Goal: Information Seeking & Learning: Learn about a topic

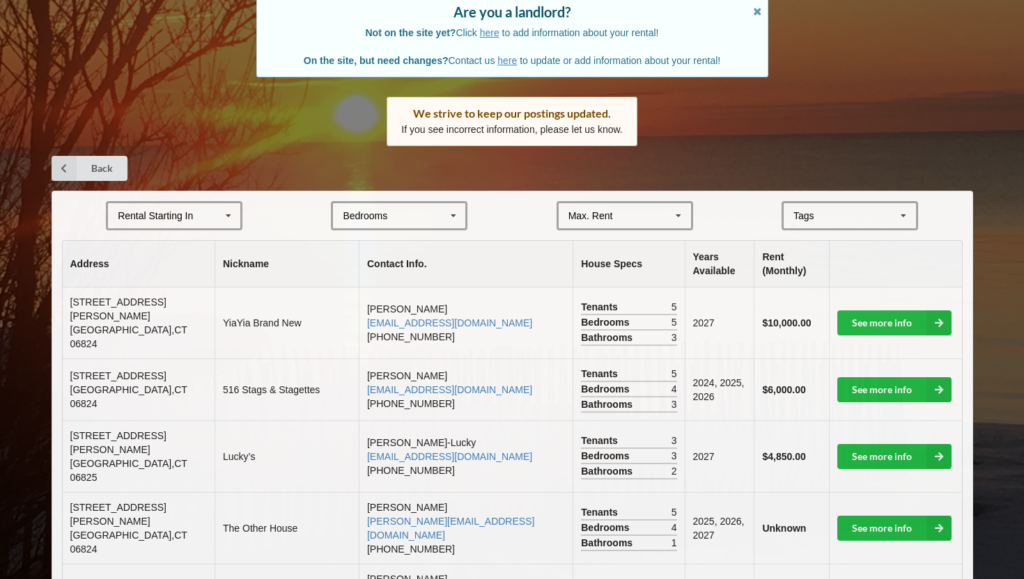
scroll to position [133, 0]
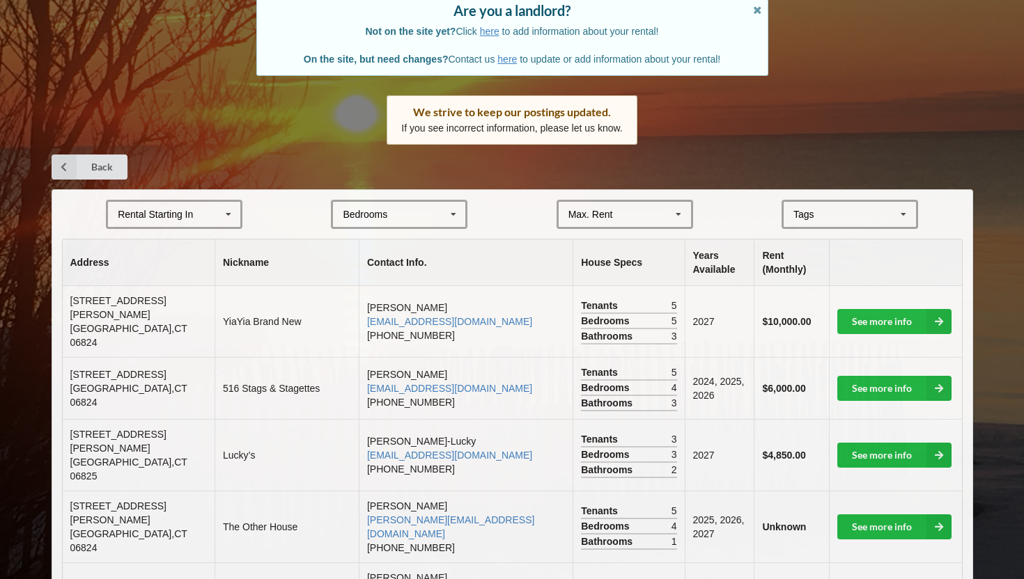
click at [192, 205] on div "Rental Starting In [DATE] 2026 2027 2028" at bounding box center [174, 214] width 136 height 29
click at [164, 295] on div "2027" at bounding box center [174, 292] width 132 height 26
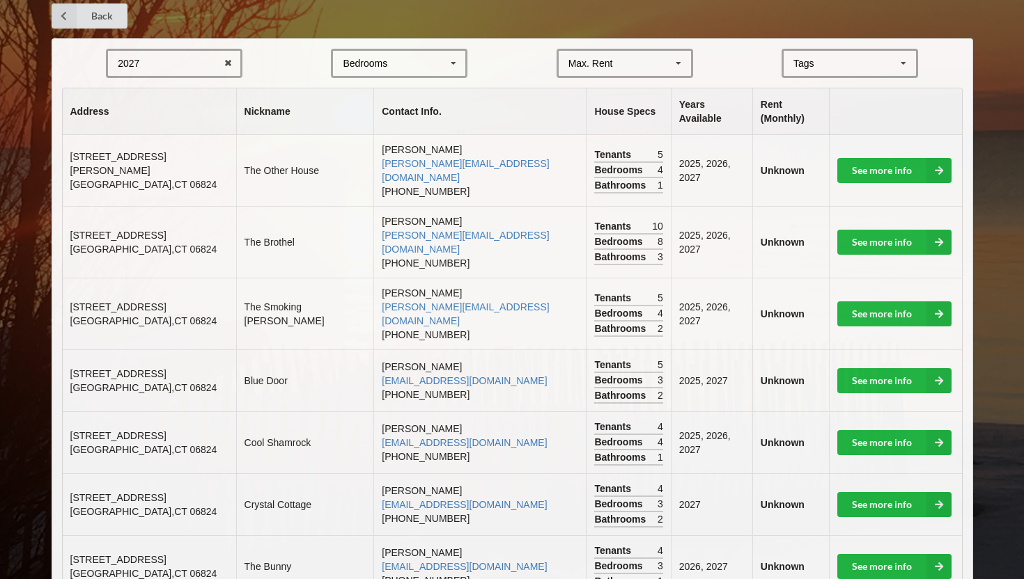
scroll to position [280, 0]
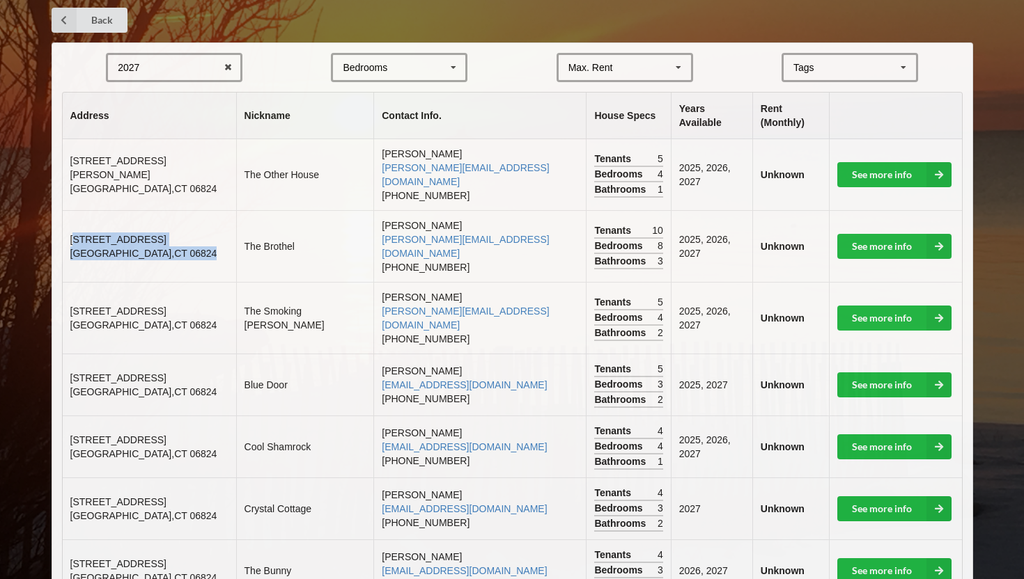
drag, startPoint x: 73, startPoint y: 210, endPoint x: 161, endPoint y: 231, distance: 90.2
click at [161, 231] on td "[STREET_ADDRESS]" at bounding box center [149, 246] width 173 height 72
click at [903, 232] on td "See more info" at bounding box center [895, 246] width 133 height 72
click at [896, 234] on link "See more info" at bounding box center [894, 246] width 114 height 25
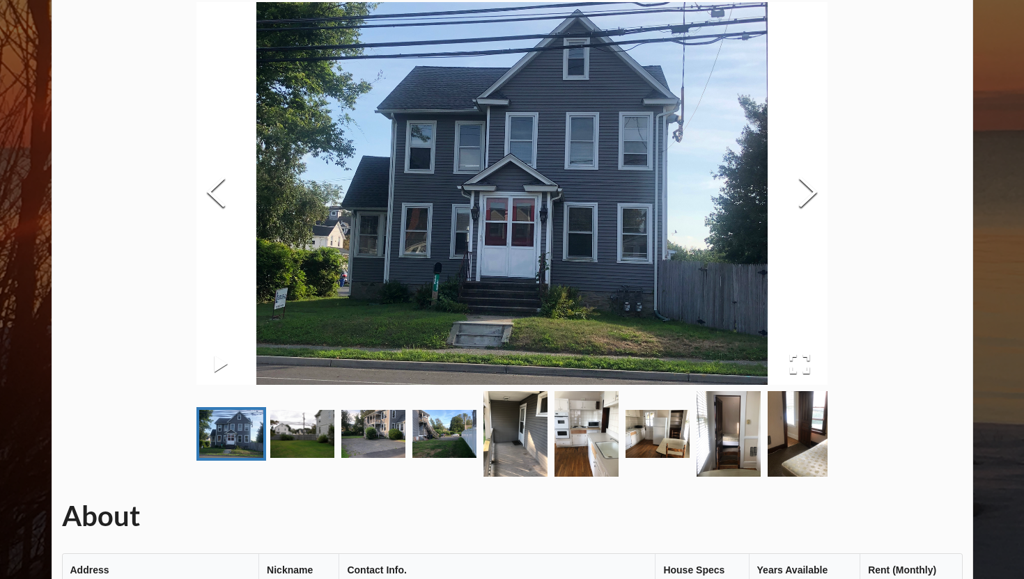
scroll to position [76, 0]
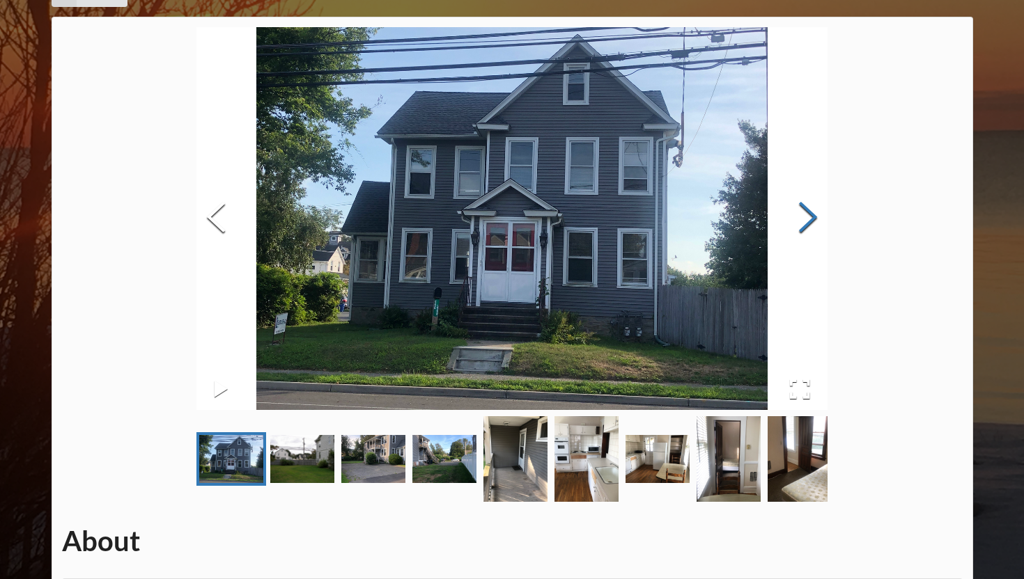
click at [806, 221] on button "Next Slide" at bounding box center [807, 219] width 39 height 126
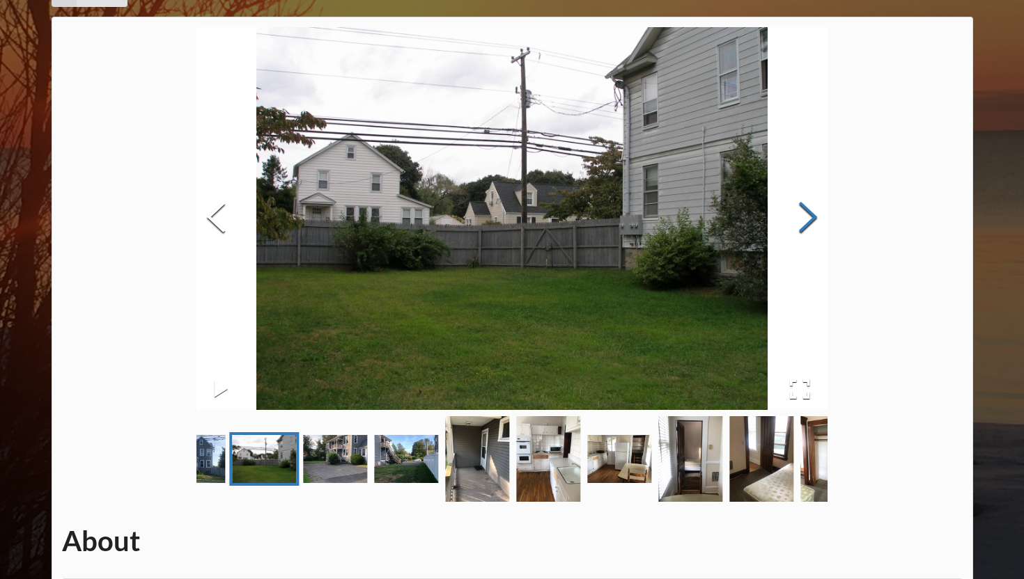
click at [806, 221] on button "Next Slide" at bounding box center [807, 219] width 39 height 126
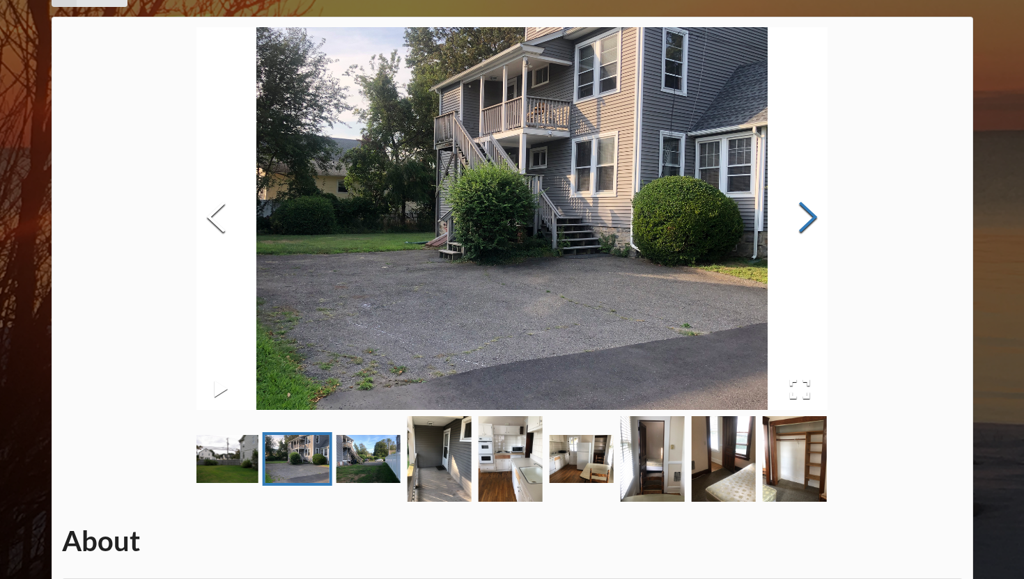
click at [806, 221] on button "Next Slide" at bounding box center [807, 219] width 39 height 126
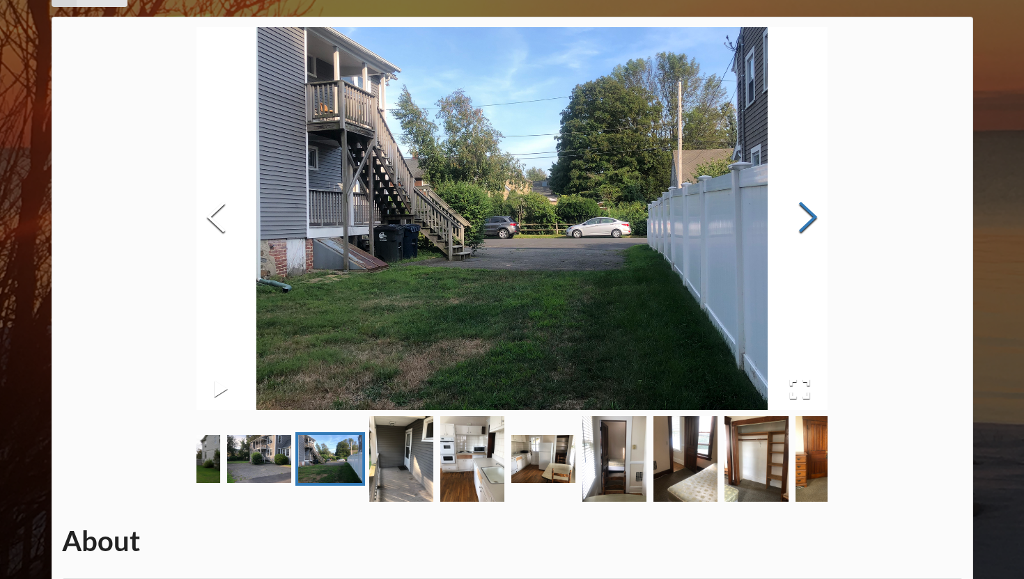
click at [806, 221] on button "Next Slide" at bounding box center [807, 219] width 39 height 126
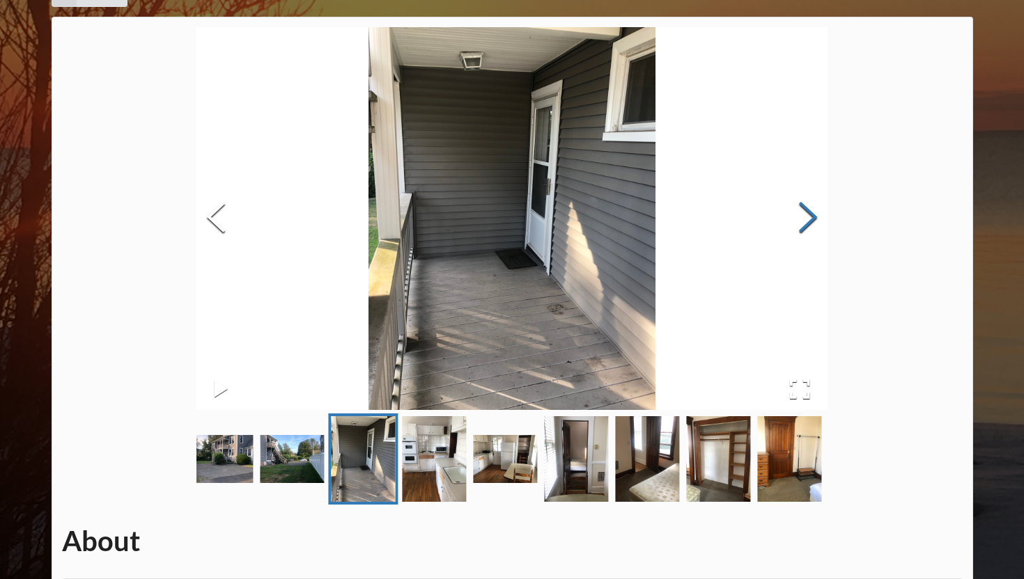
click at [806, 221] on button "Next Slide" at bounding box center [807, 219] width 39 height 126
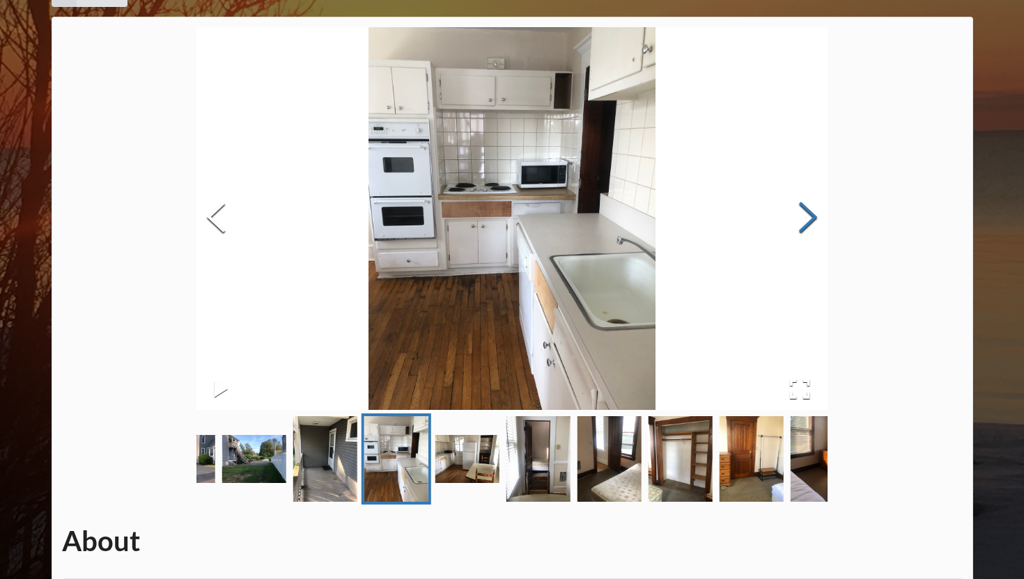
click at [806, 221] on button "Next Slide" at bounding box center [807, 219] width 39 height 126
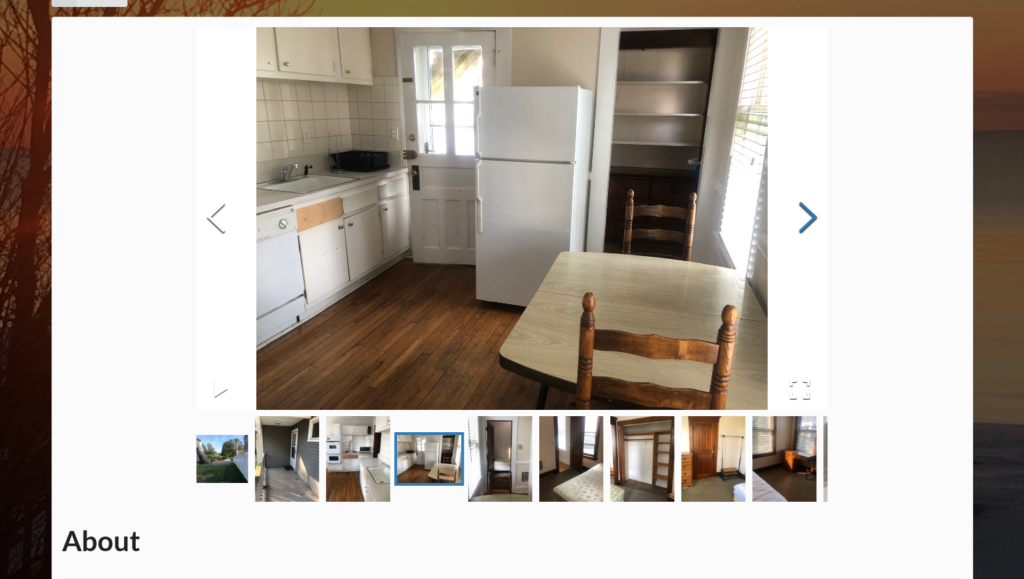
click at [806, 221] on button "Next Slide" at bounding box center [807, 219] width 39 height 126
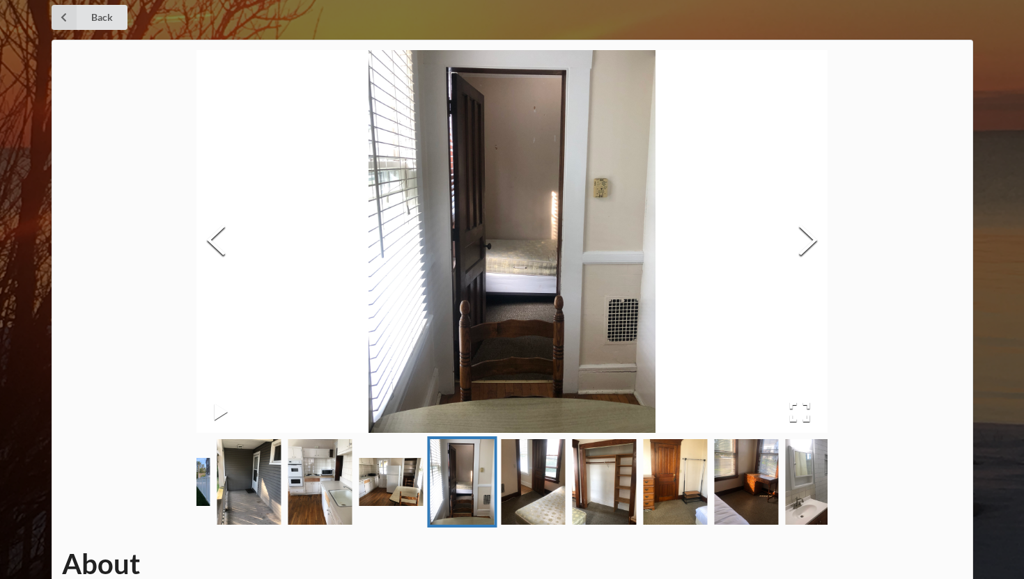
scroll to position [0, 0]
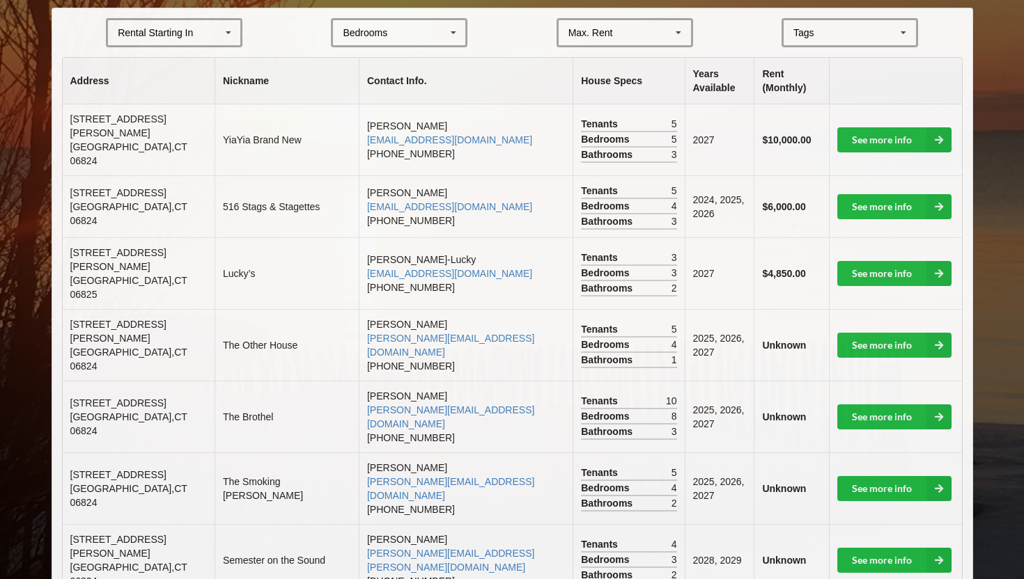
scroll to position [318, 0]
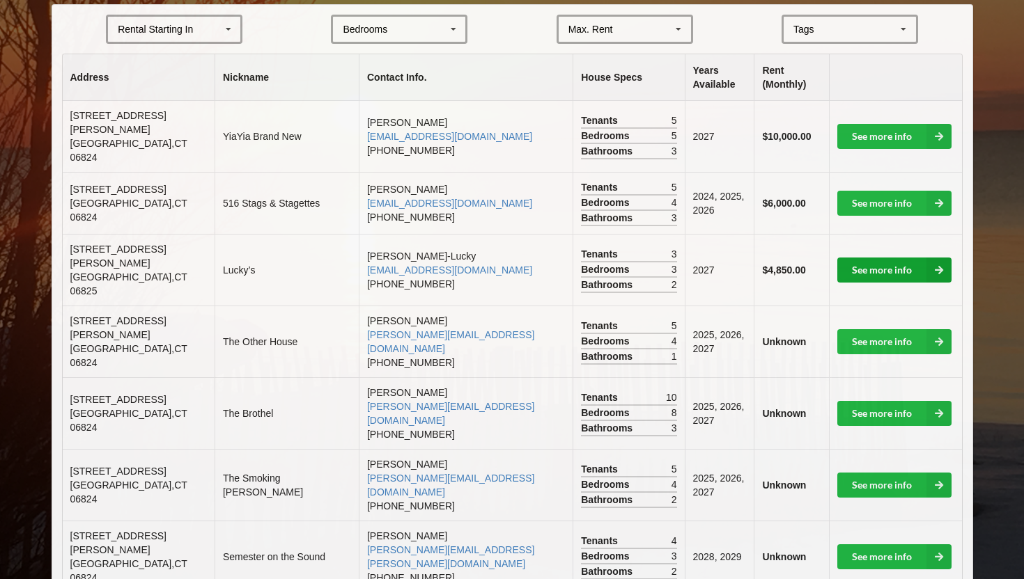
click at [904, 259] on link "See more info" at bounding box center [894, 270] width 114 height 25
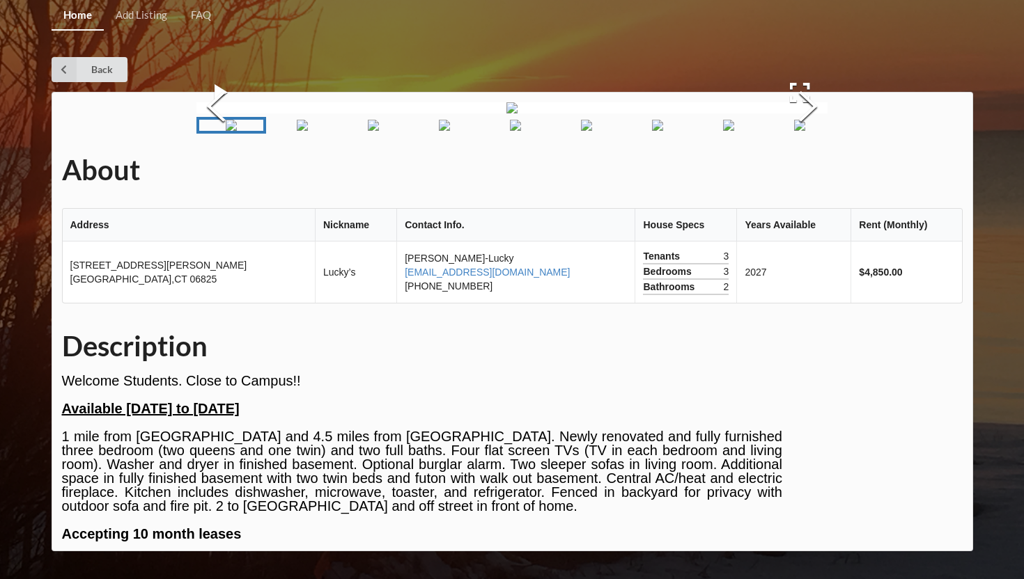
scroll to position [148, 0]
click at [804, 137] on button "Next Slide" at bounding box center [807, 108] width 39 height 126
click at [803, 141] on button "Next Slide" at bounding box center [807, 108] width 39 height 126
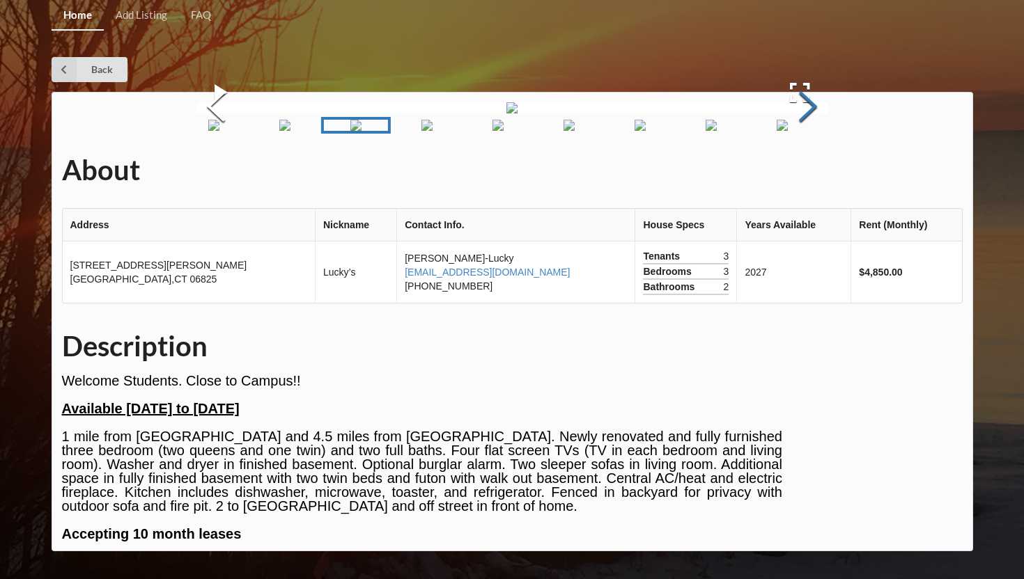
click at [803, 141] on button "Next Slide" at bounding box center [807, 108] width 39 height 126
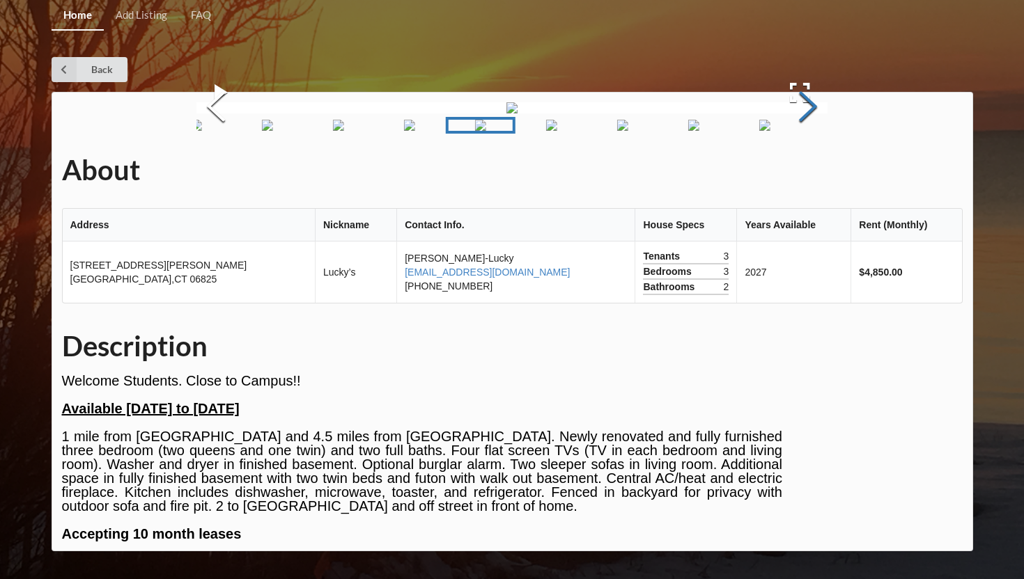
click at [803, 141] on button "Next Slide" at bounding box center [807, 108] width 39 height 126
click at [217, 163] on button "Previous Slide" at bounding box center [215, 108] width 39 height 126
click at [798, 141] on button "Next Slide" at bounding box center [807, 108] width 39 height 126
click at [797, 143] on button "Next Slide" at bounding box center [807, 108] width 39 height 126
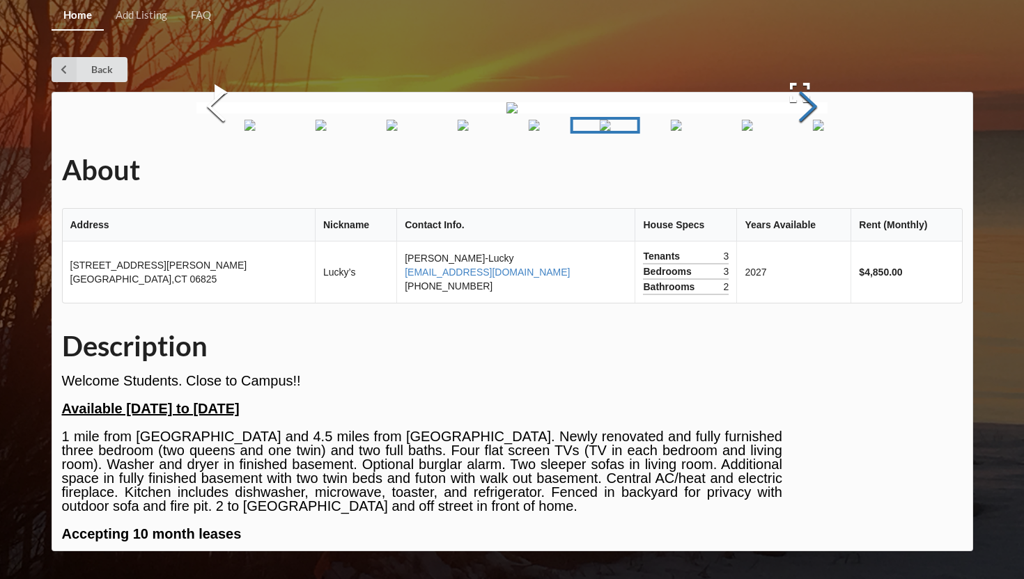
click at [797, 143] on button "Next Slide" at bounding box center [807, 108] width 39 height 126
click at [212, 150] on button "Previous Slide" at bounding box center [215, 108] width 39 height 126
click at [213, 150] on button "Previous Slide" at bounding box center [215, 108] width 39 height 126
click at [801, 160] on button "Next Slide" at bounding box center [807, 108] width 39 height 126
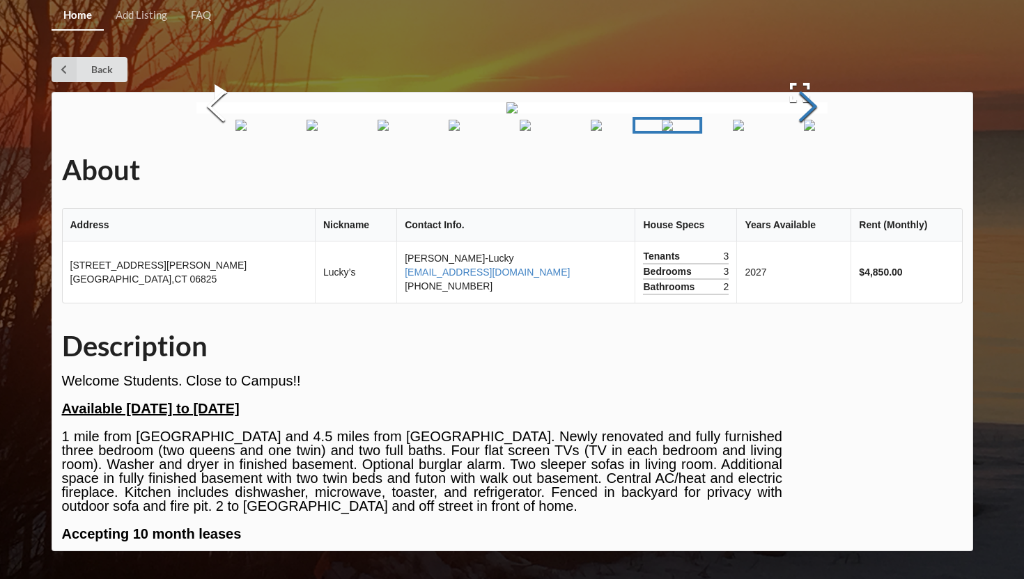
click at [800, 159] on button "Next Slide" at bounding box center [807, 108] width 39 height 126
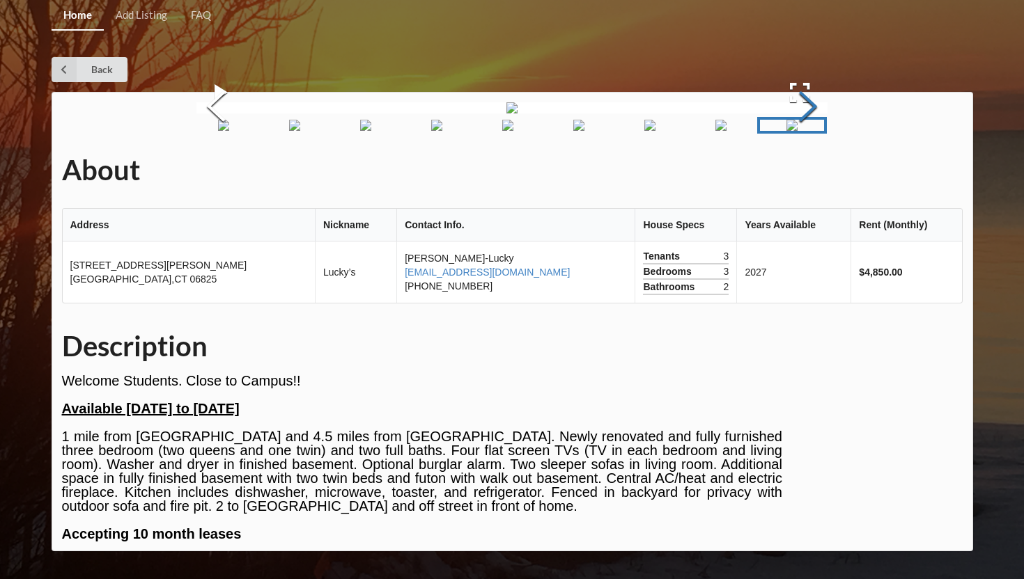
click at [800, 159] on button "Next Slide" at bounding box center [807, 108] width 39 height 126
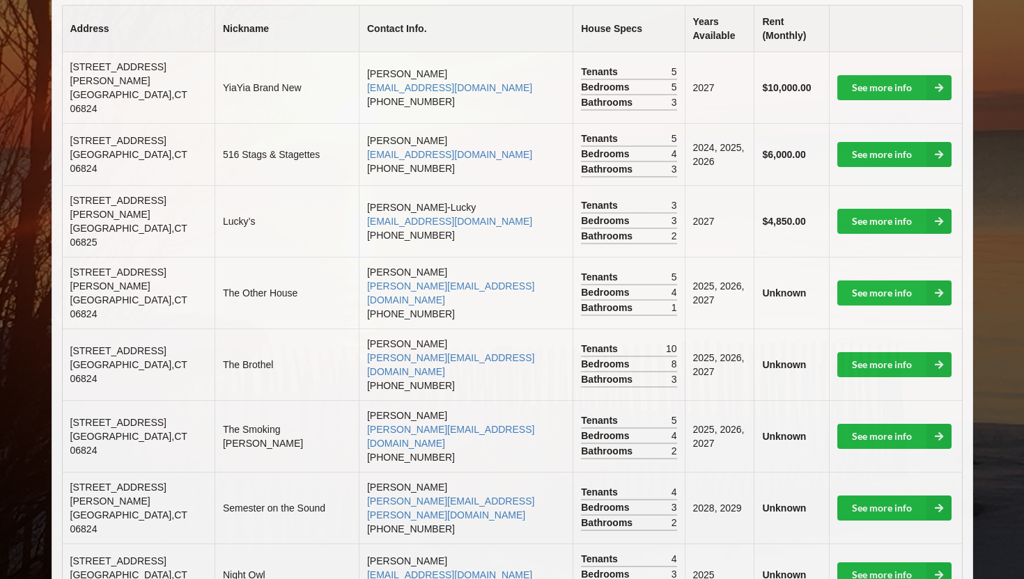
scroll to position [345, 0]
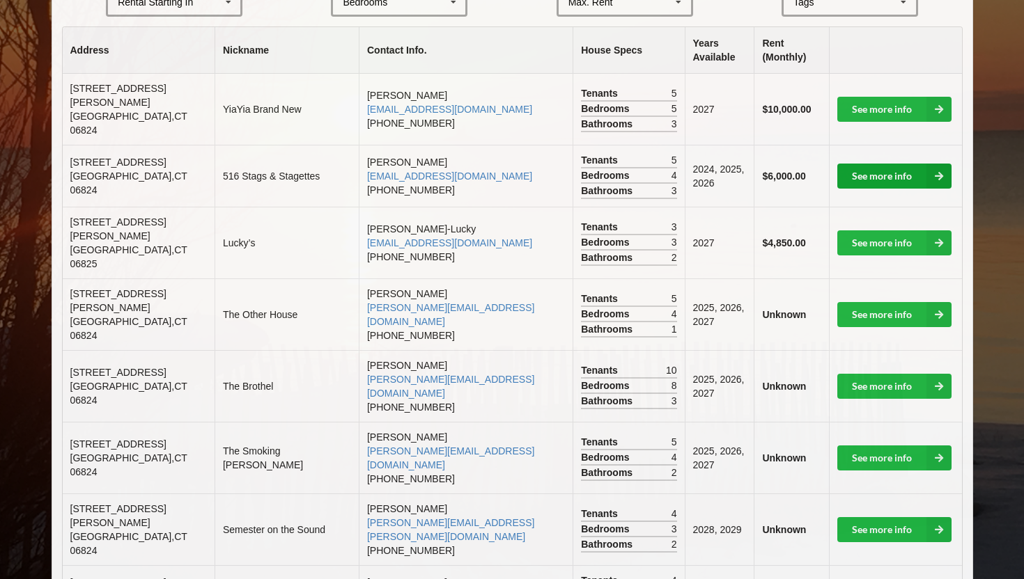
click at [871, 167] on link "See more info" at bounding box center [894, 176] width 114 height 25
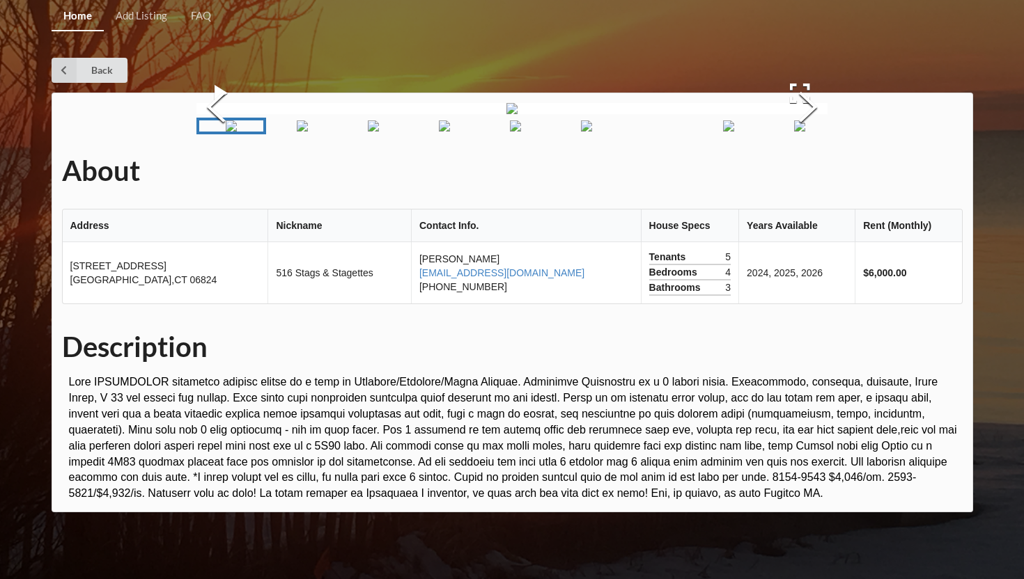
scroll to position [94, 0]
click at [806, 172] on button "Next Slide" at bounding box center [807, 109] width 39 height 126
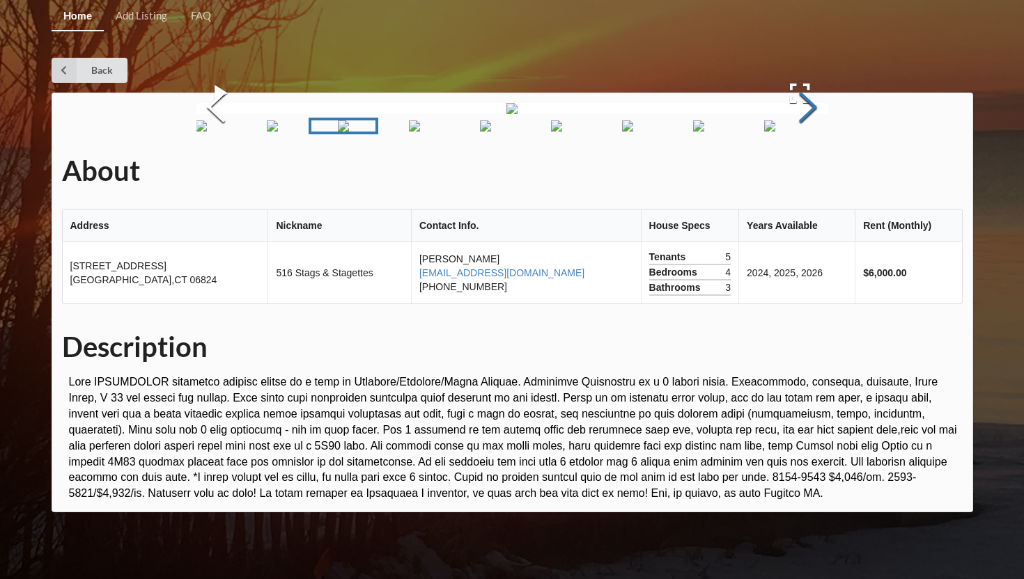
click at [806, 172] on button "Next Slide" at bounding box center [807, 109] width 39 height 126
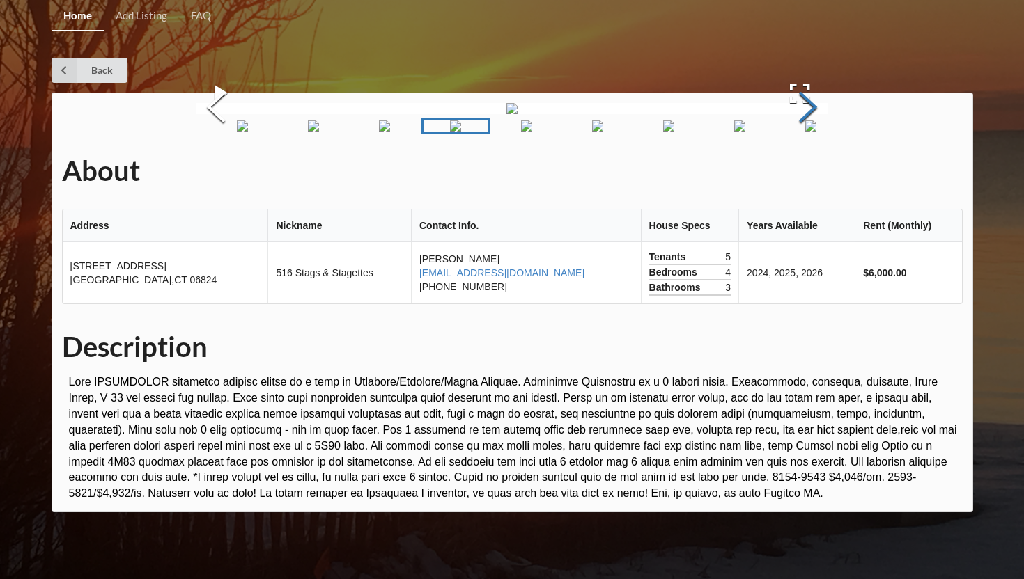
click at [806, 172] on button "Next Slide" at bounding box center [807, 109] width 39 height 126
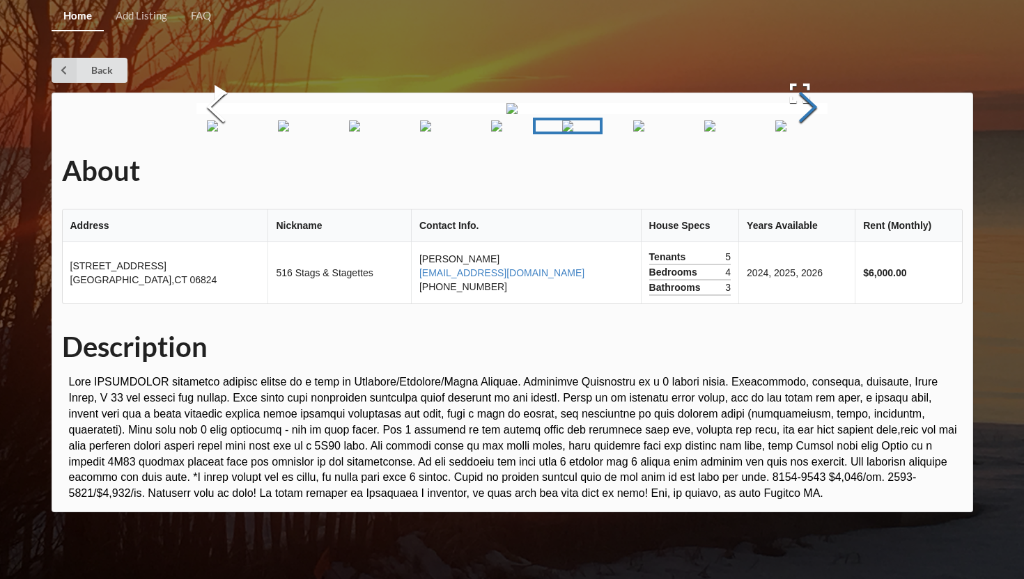
click at [806, 172] on button "Next Slide" at bounding box center [807, 109] width 39 height 126
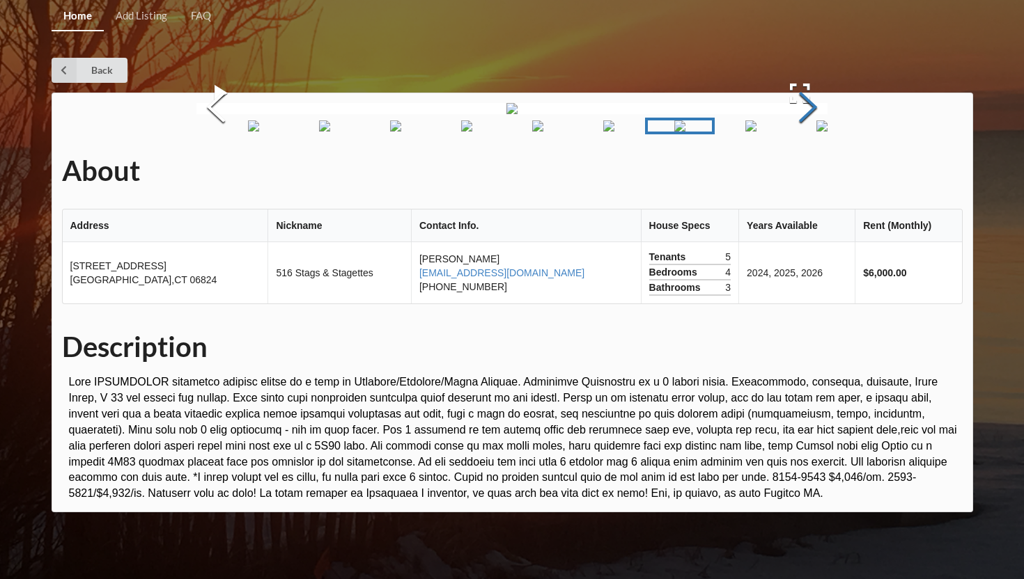
click at [806, 172] on button "Next Slide" at bounding box center [807, 109] width 39 height 126
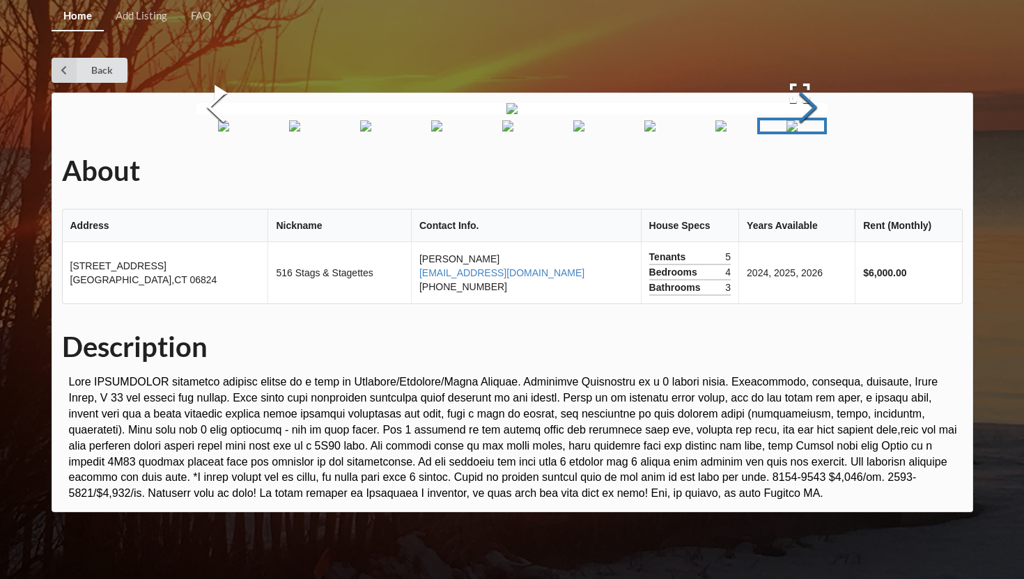
click at [808, 172] on button "Next Slide" at bounding box center [807, 109] width 39 height 126
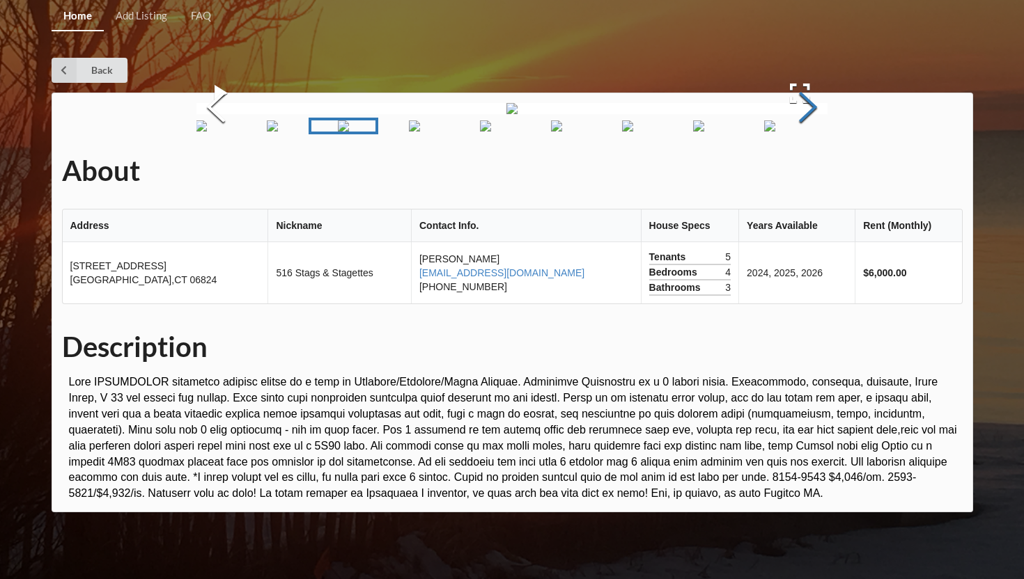
click at [808, 172] on button "Next Slide" at bounding box center [807, 109] width 39 height 126
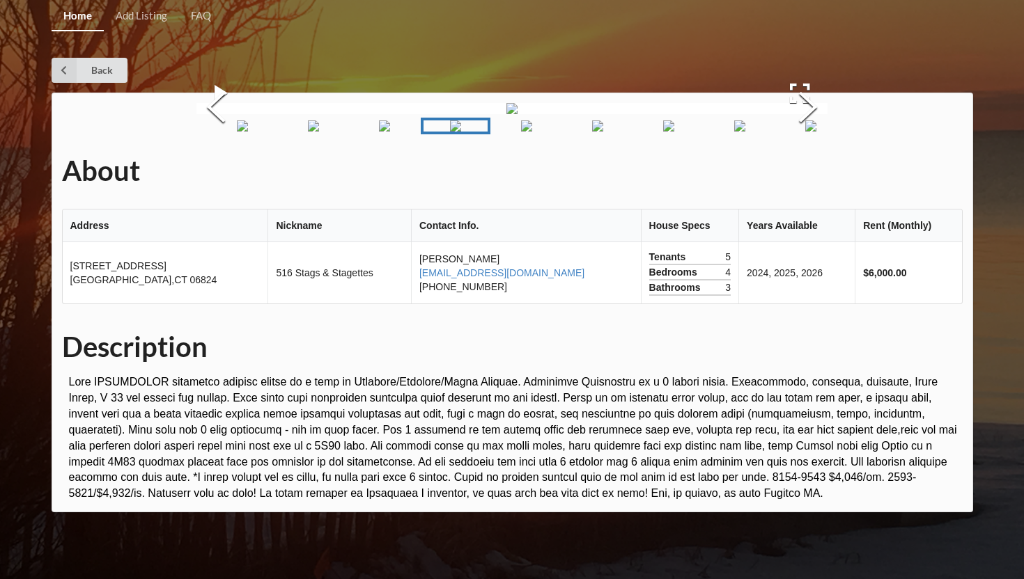
scroll to position [0, 0]
click at [446, 74] on div "Back" at bounding box center [512, 70] width 921 height 25
click at [416, 79] on div "Back" at bounding box center [512, 70] width 921 height 25
click at [217, 172] on button "Previous Slide" at bounding box center [215, 109] width 39 height 126
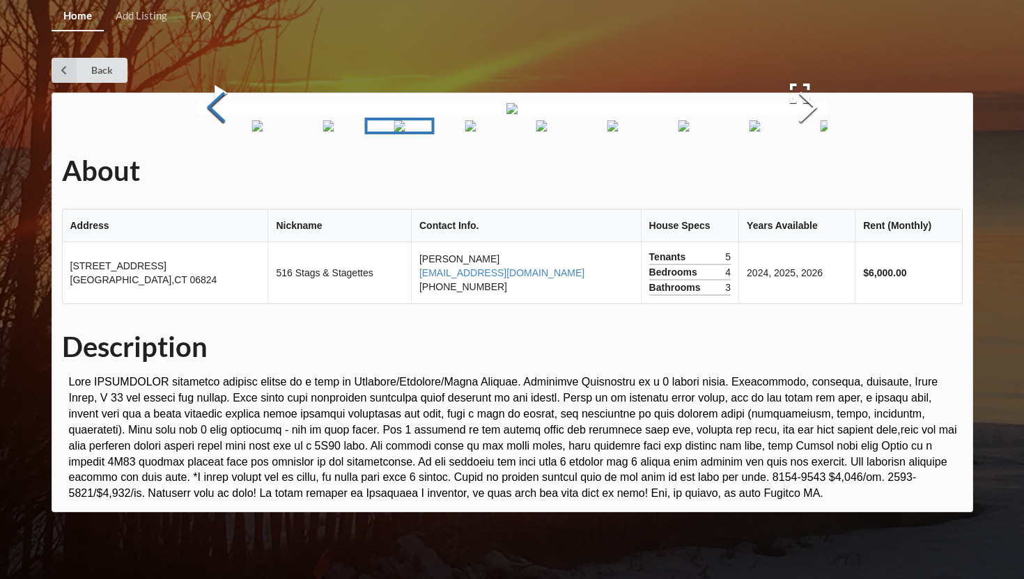
click at [217, 172] on button "Previous Slide" at bounding box center [215, 109] width 39 height 126
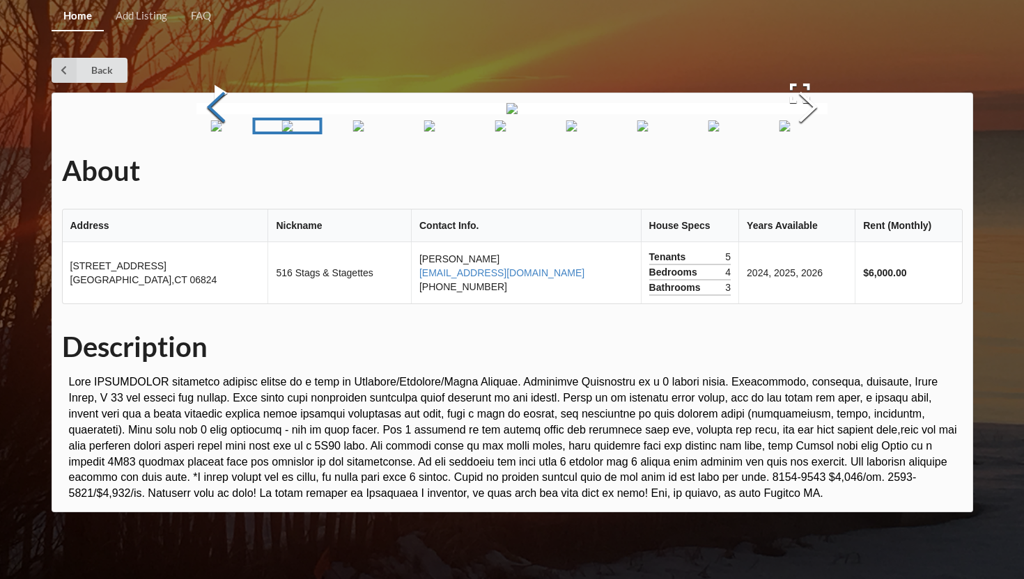
scroll to position [0, 0]
click at [66, 72] on icon at bounding box center [64, 70] width 25 height 25
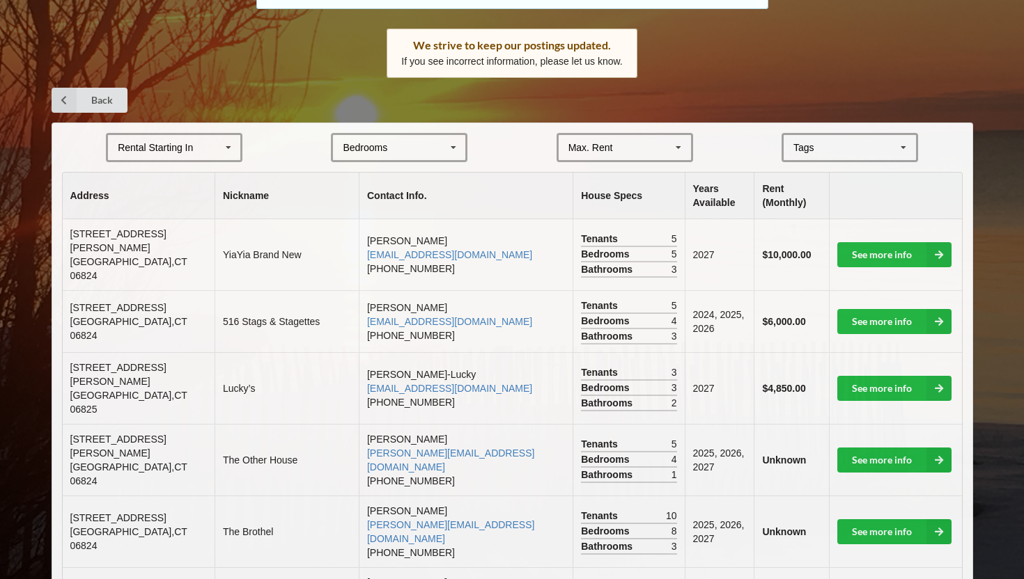
scroll to position [213, 0]
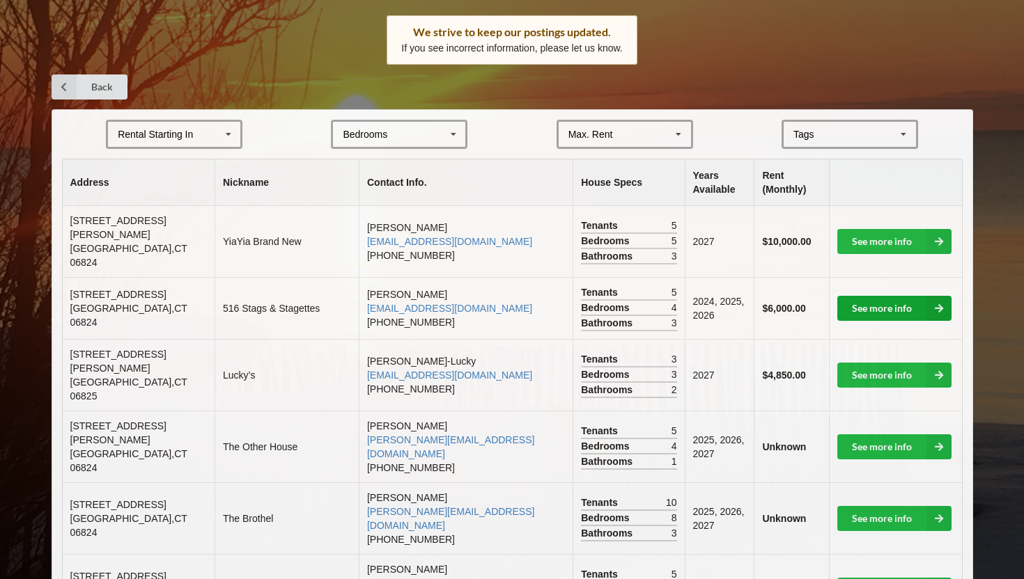
click at [877, 300] on link "See more info" at bounding box center [894, 308] width 114 height 25
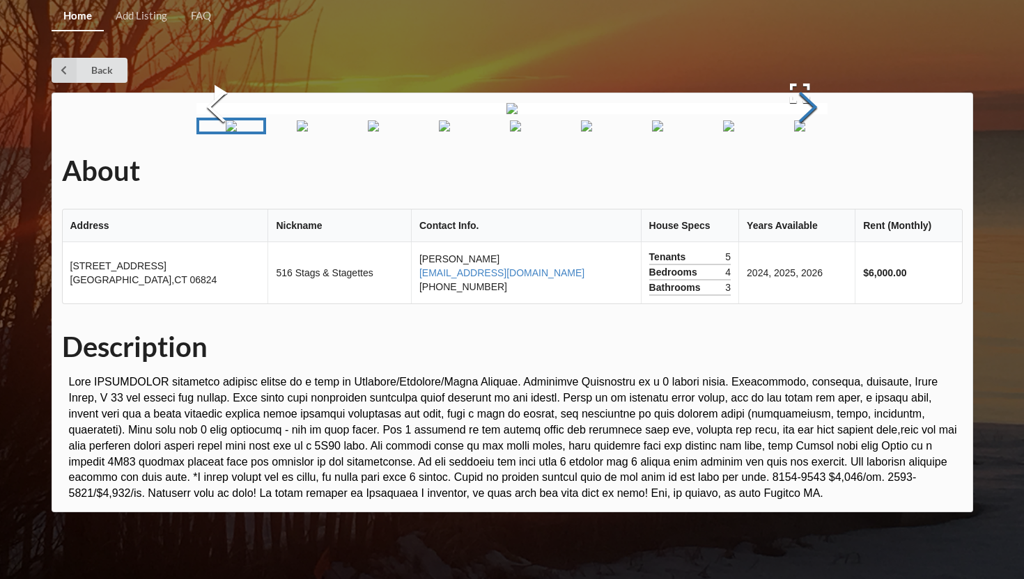
click at [815, 172] on button "Next Slide" at bounding box center [807, 109] width 39 height 126
click at [811, 172] on button "Next Slide" at bounding box center [807, 109] width 39 height 126
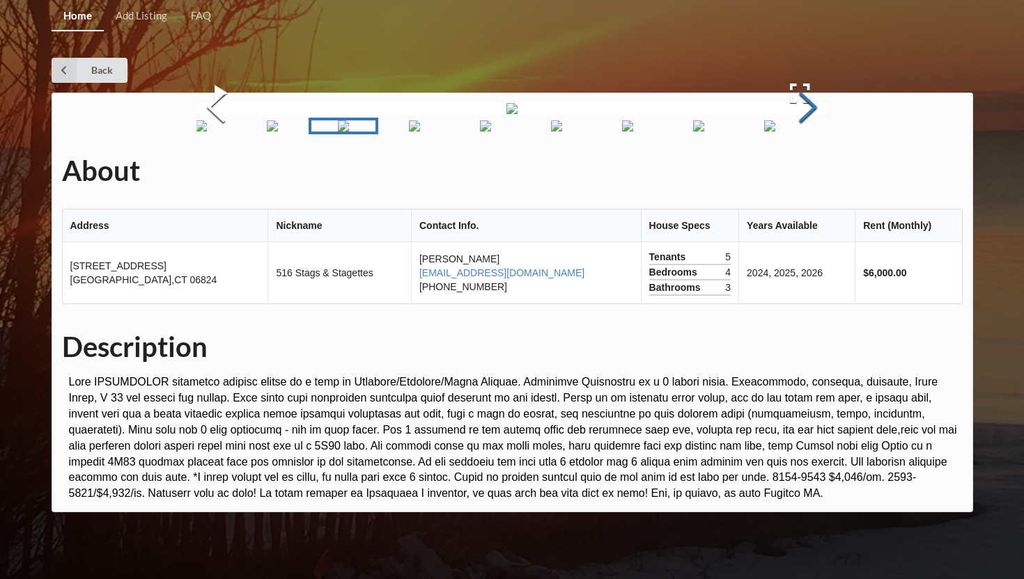
click at [811, 172] on button "Next Slide" at bounding box center [807, 109] width 39 height 126
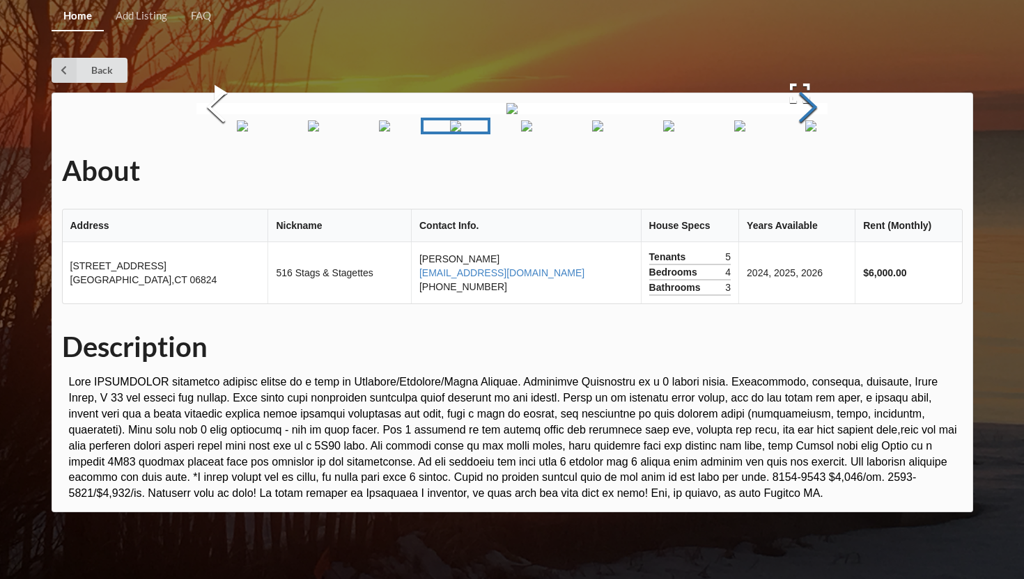
click at [811, 172] on button "Next Slide" at bounding box center [807, 109] width 39 height 126
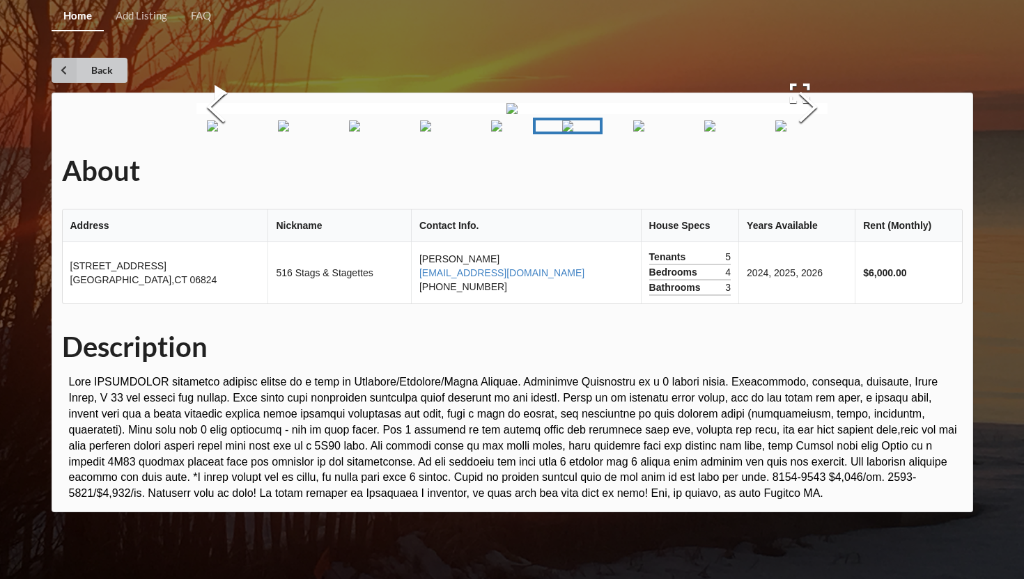
click at [73, 74] on icon at bounding box center [64, 70] width 25 height 25
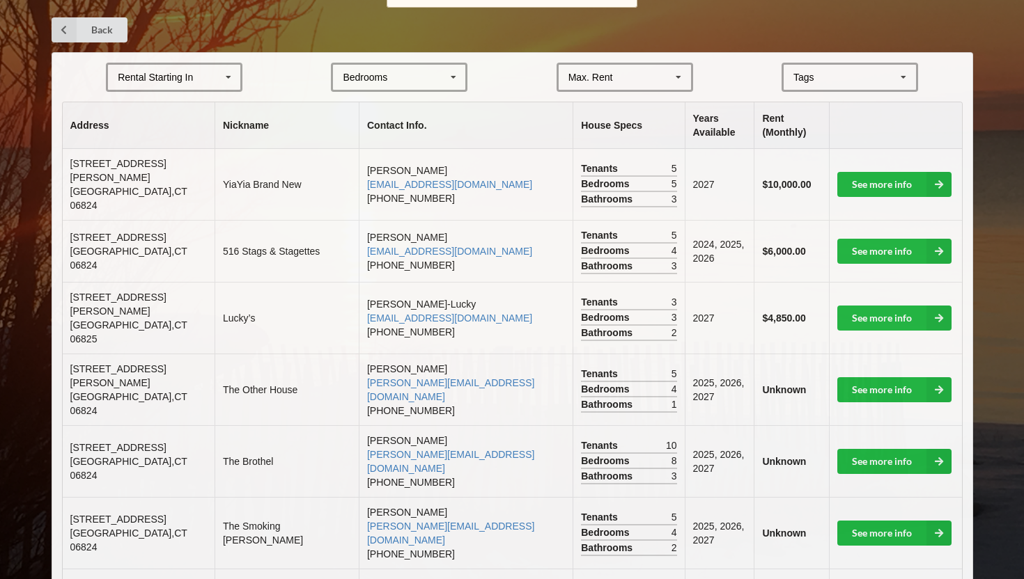
scroll to position [276, 0]
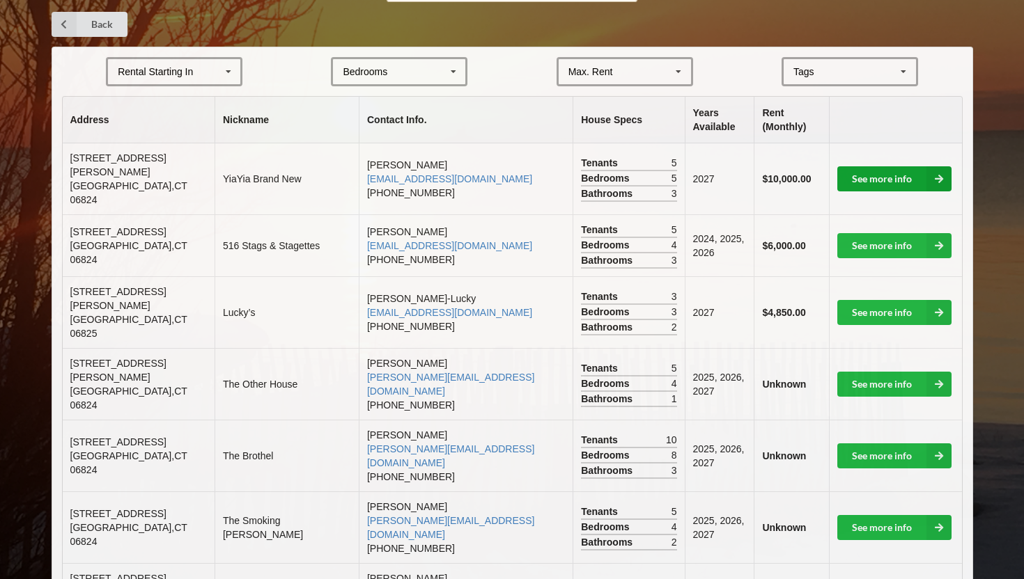
click at [877, 177] on link "See more info" at bounding box center [894, 178] width 114 height 25
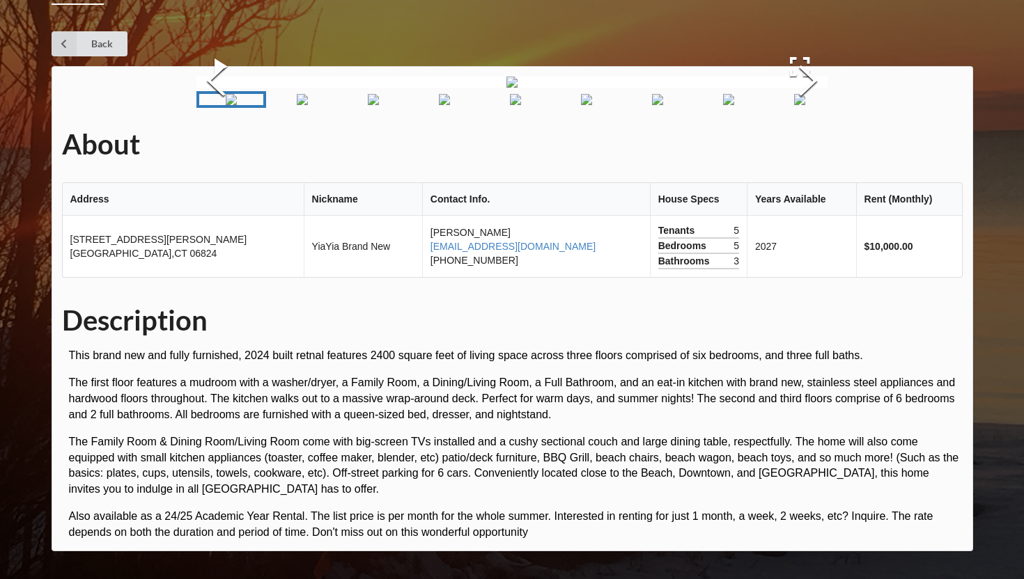
scroll to position [24, 0]
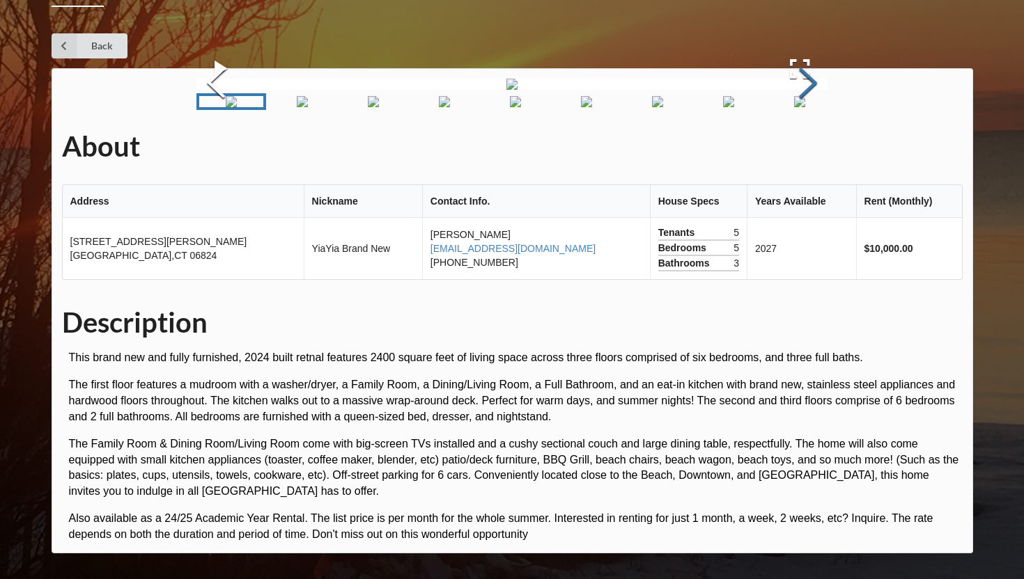
click at [804, 148] on button "Next Slide" at bounding box center [807, 85] width 39 height 126
click at [802, 148] on button "Next Slide" at bounding box center [807, 85] width 39 height 126
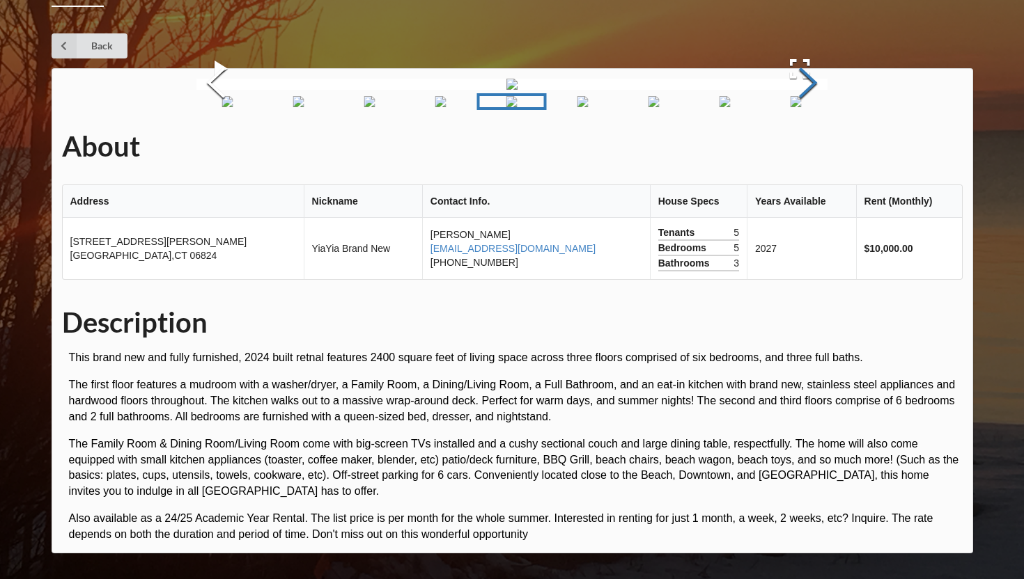
click at [802, 148] on button "Next Slide" at bounding box center [807, 85] width 39 height 126
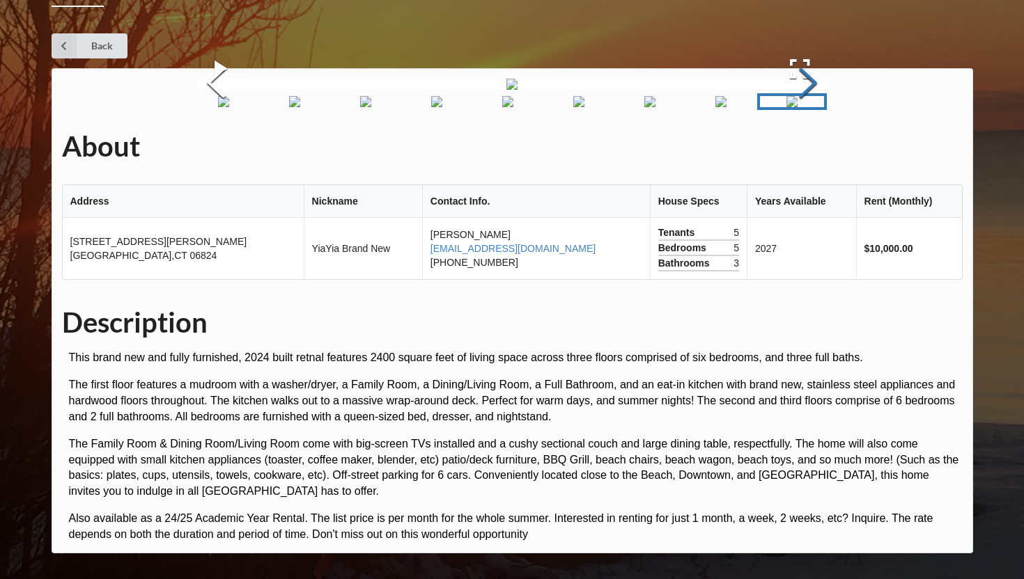
click at [802, 148] on button "Next Slide" at bounding box center [807, 85] width 39 height 126
click at [216, 148] on button "Previous Slide" at bounding box center [215, 85] width 39 height 126
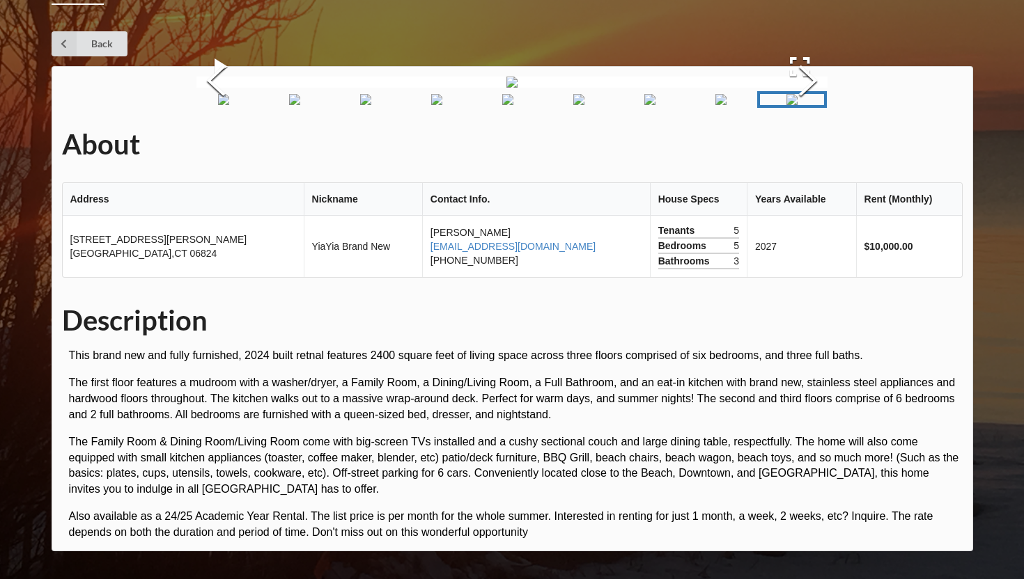
scroll to position [69, 0]
click at [810, 146] on button "Next Slide" at bounding box center [807, 82] width 39 height 126
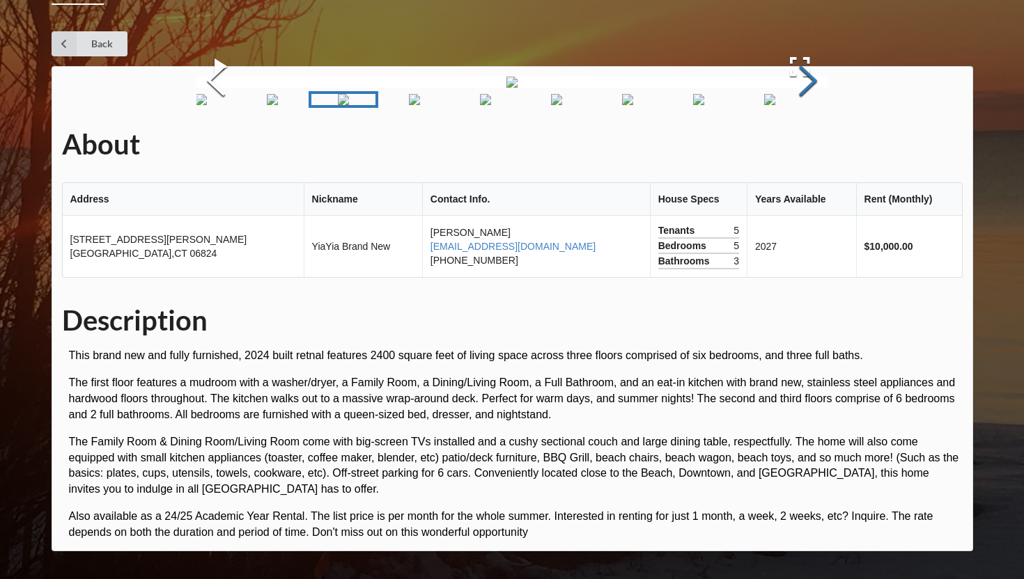
click at [810, 146] on button "Next Slide" at bounding box center [807, 82] width 39 height 126
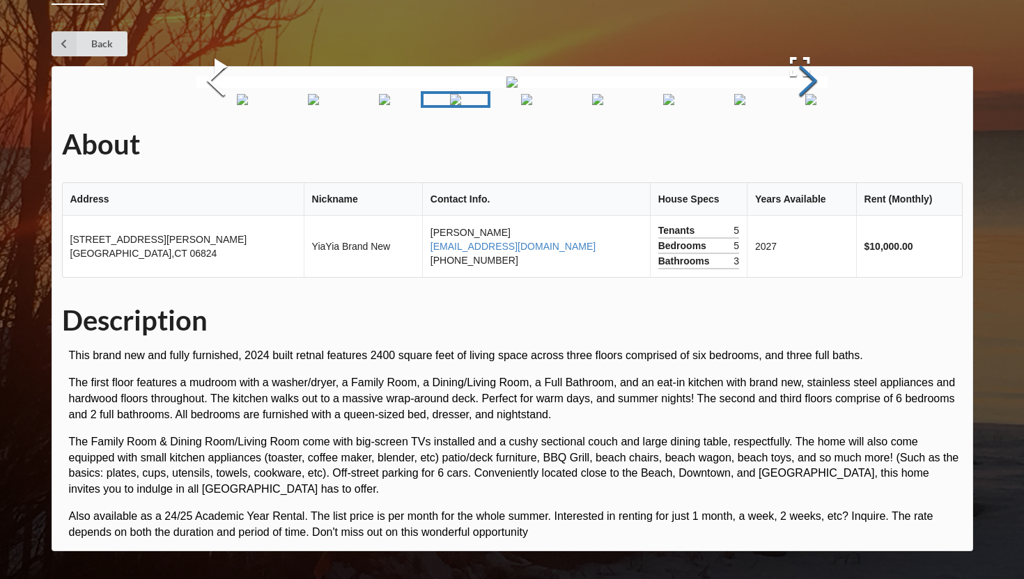
click at [810, 146] on button "Next Slide" at bounding box center [807, 82] width 39 height 126
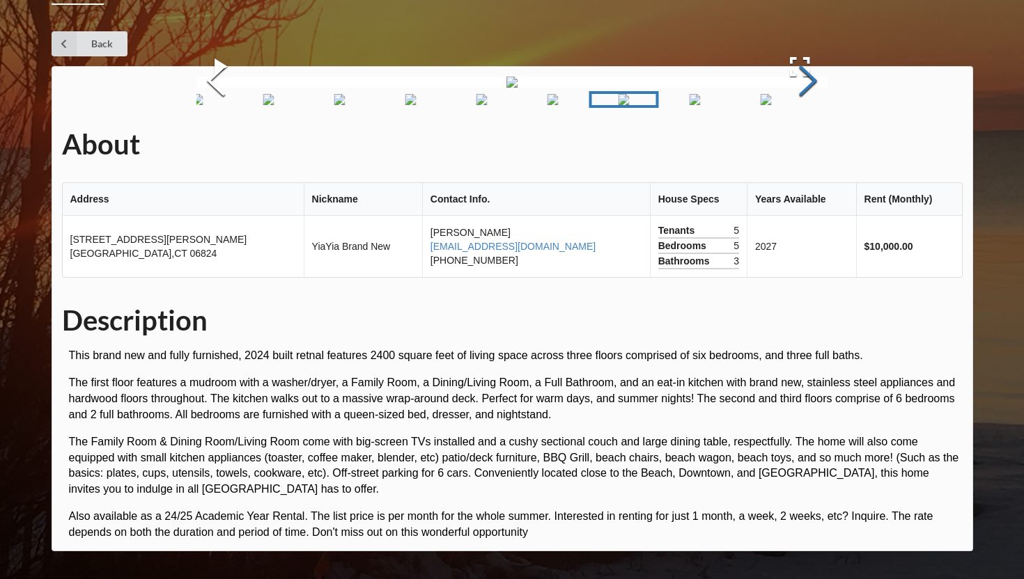
click at [810, 146] on button "Next Slide" at bounding box center [807, 82] width 39 height 126
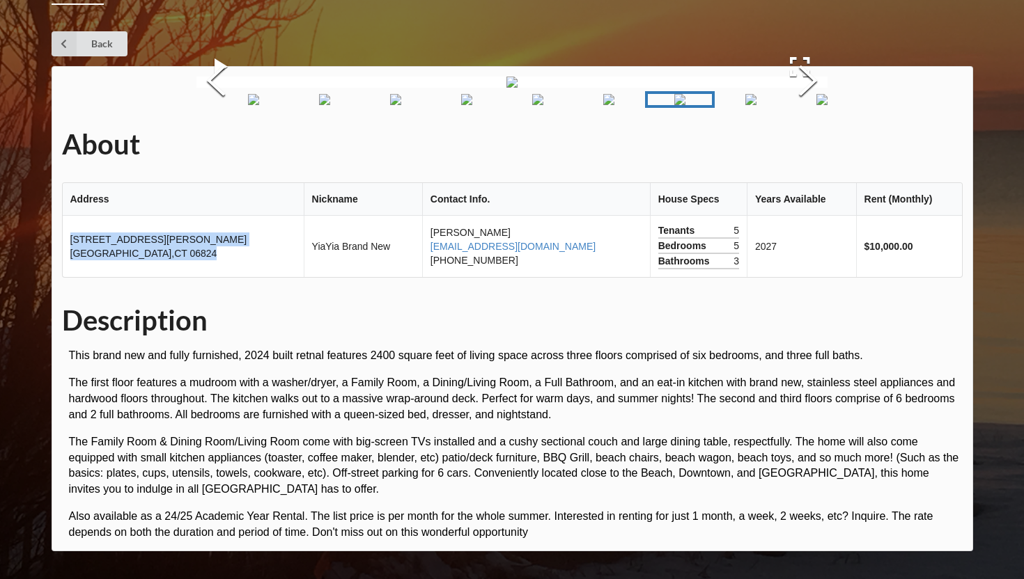
drag, startPoint x: 70, startPoint y: 333, endPoint x: 166, endPoint y: 354, distance: 98.5
click at [166, 277] on td "[STREET_ADDRESS][PERSON_NAME]" at bounding box center [183, 246] width 241 height 61
copy td "[STREET_ADDRESS][PERSON_NAME]"
click at [139, 277] on td "[STREET_ADDRESS][PERSON_NAME]" at bounding box center [183, 246] width 241 height 61
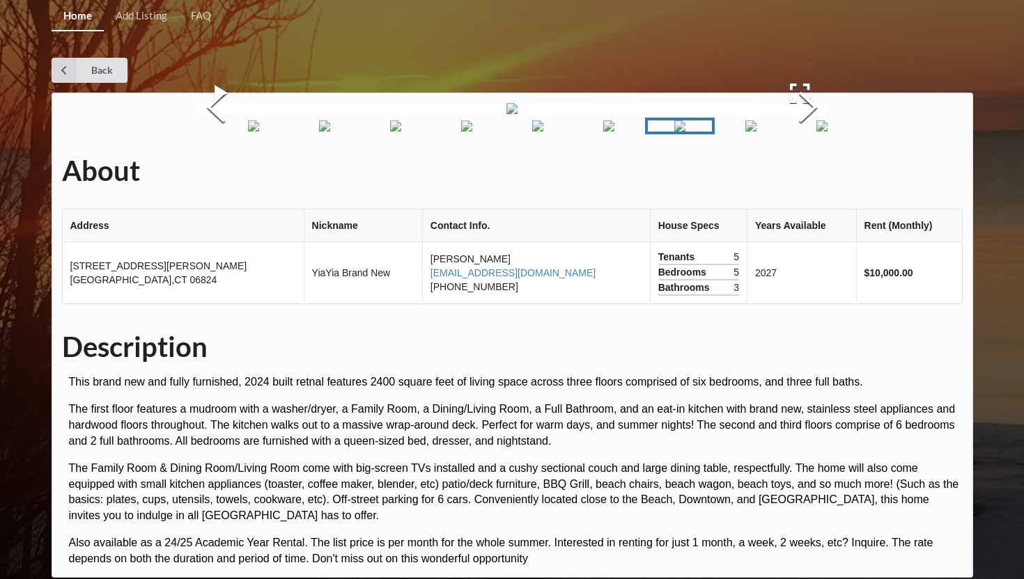
click at [427, 71] on div "Back" at bounding box center [512, 70] width 921 height 25
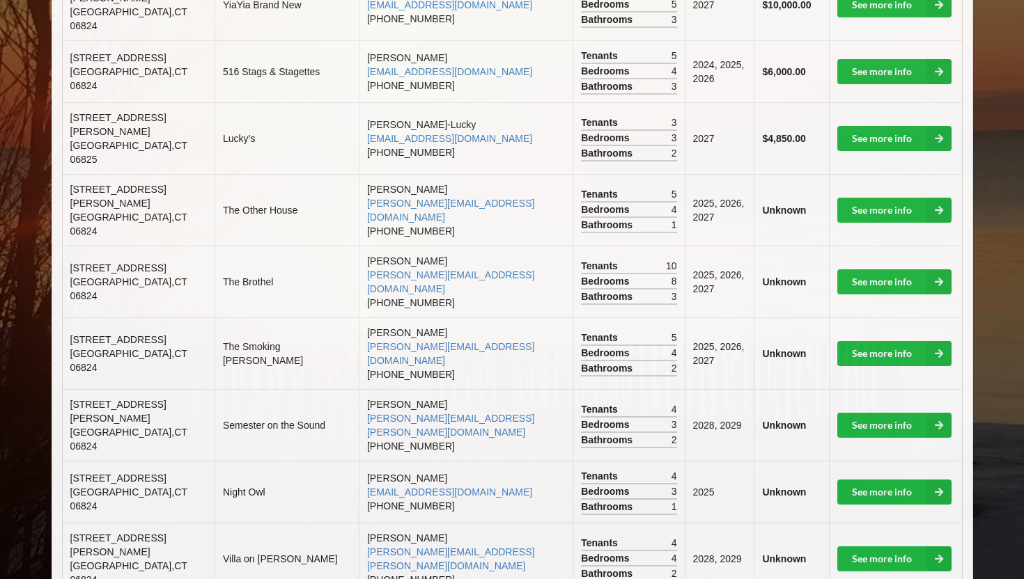
scroll to position [454, 0]
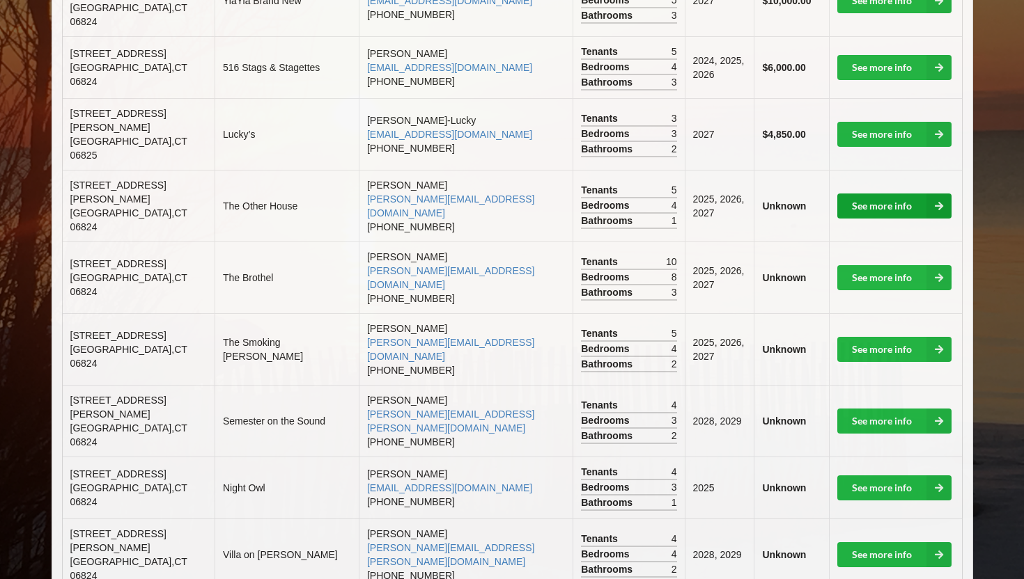
click at [947, 194] on icon at bounding box center [938, 206] width 25 height 25
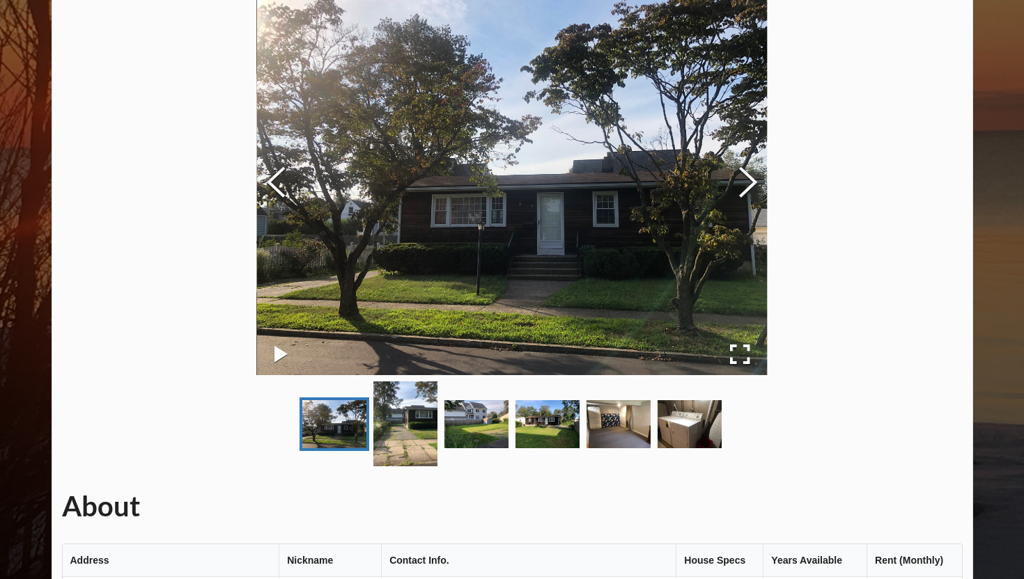
scroll to position [63, 0]
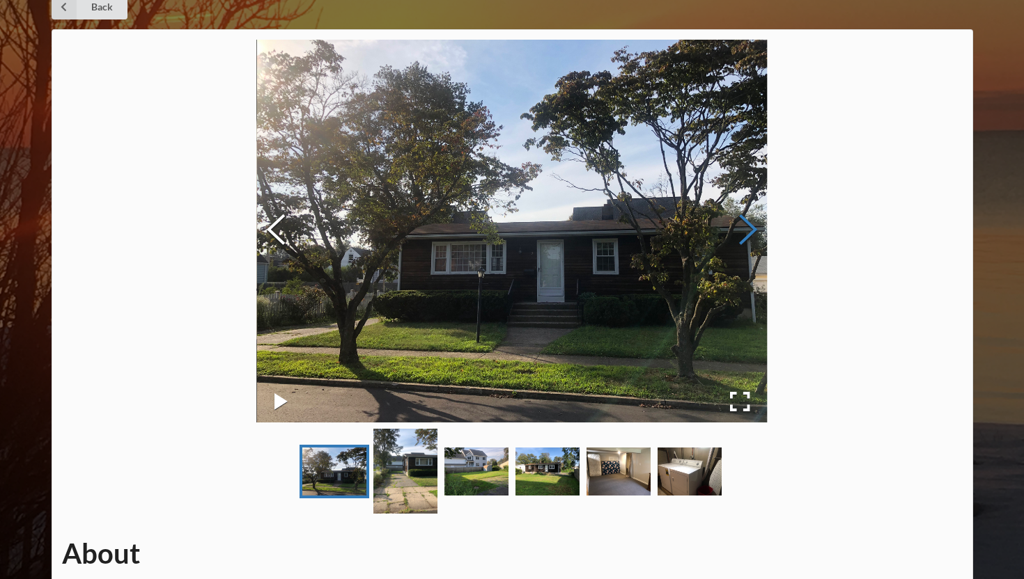
click at [740, 211] on button "Next Slide" at bounding box center [747, 232] width 39 height 126
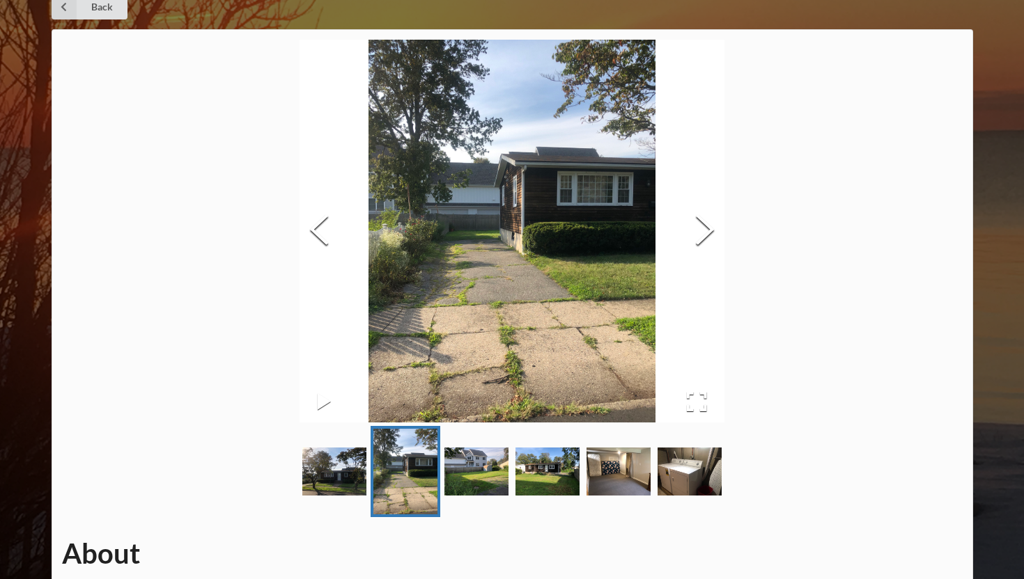
click at [665, 214] on img at bounding box center [511, 231] width 425 height 383
click at [714, 233] on button "Next Slide" at bounding box center [704, 232] width 39 height 126
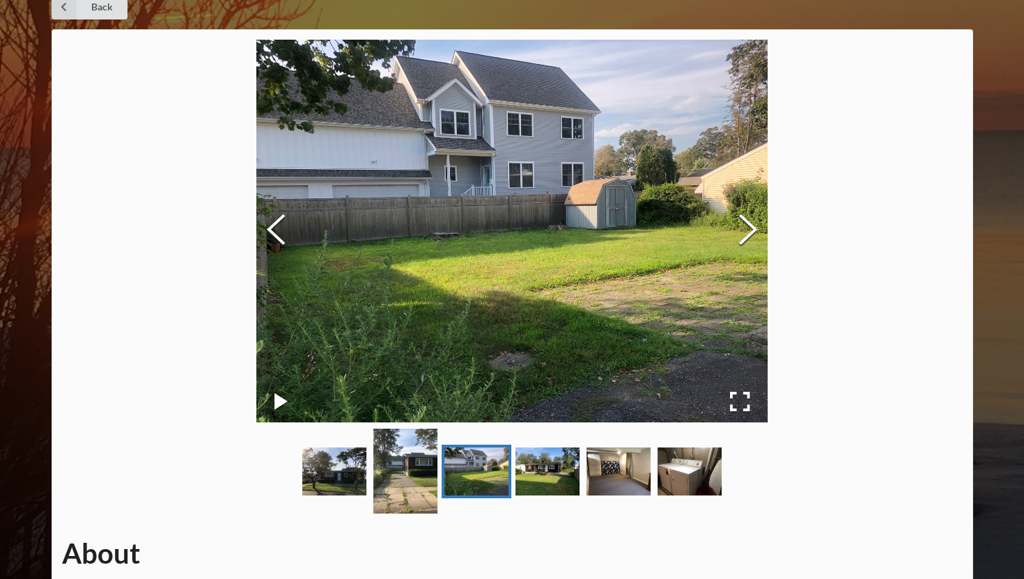
click at [708, 233] on img at bounding box center [511, 231] width 510 height 383
click at [750, 225] on button "Next Slide" at bounding box center [747, 232] width 39 height 126
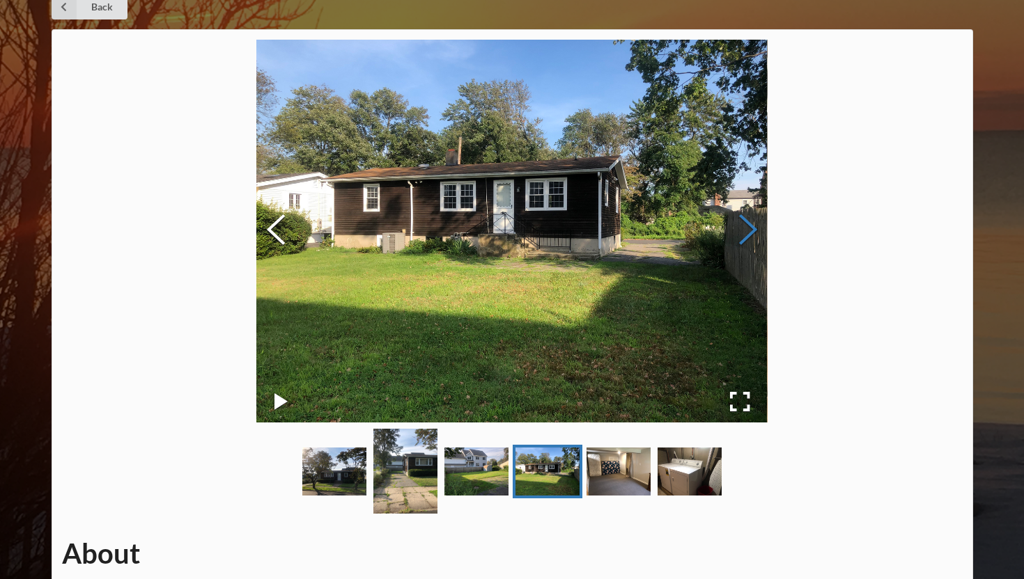
click at [752, 234] on button "Next Slide" at bounding box center [747, 232] width 39 height 126
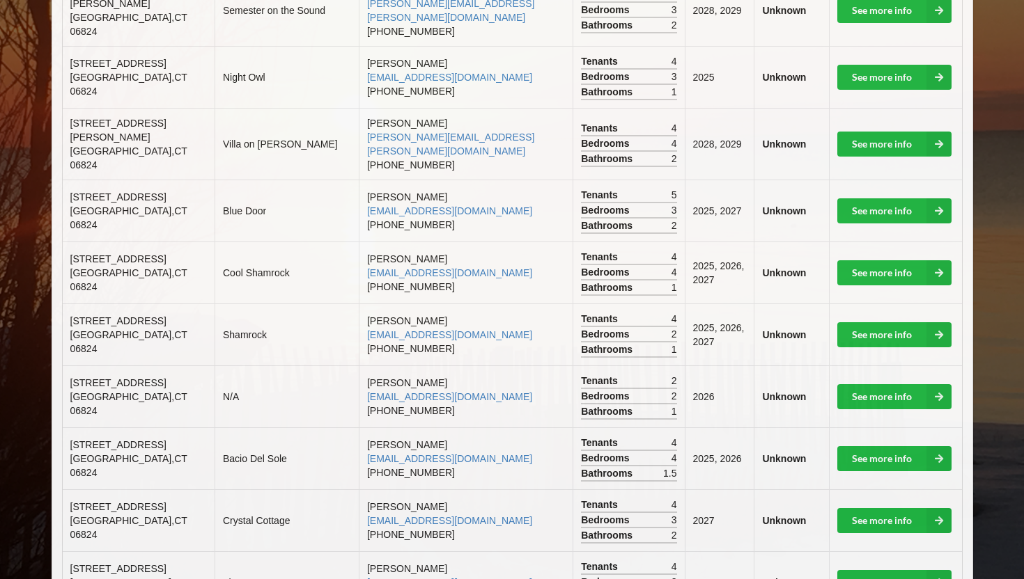
scroll to position [869, 0]
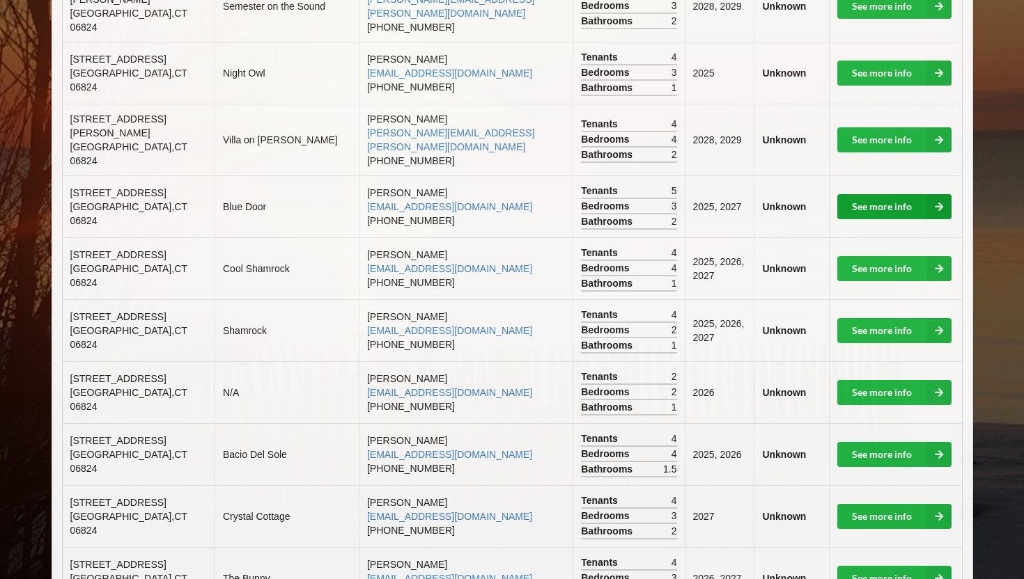
click at [928, 194] on icon at bounding box center [938, 206] width 25 height 25
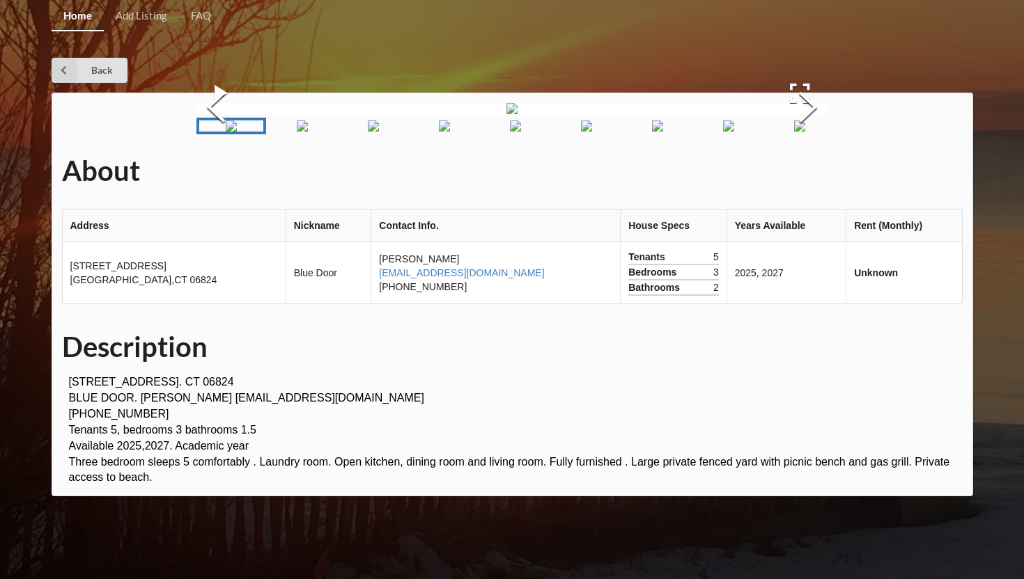
scroll to position [118, 0]
click at [804, 172] on button "Next Slide" at bounding box center [807, 109] width 39 height 126
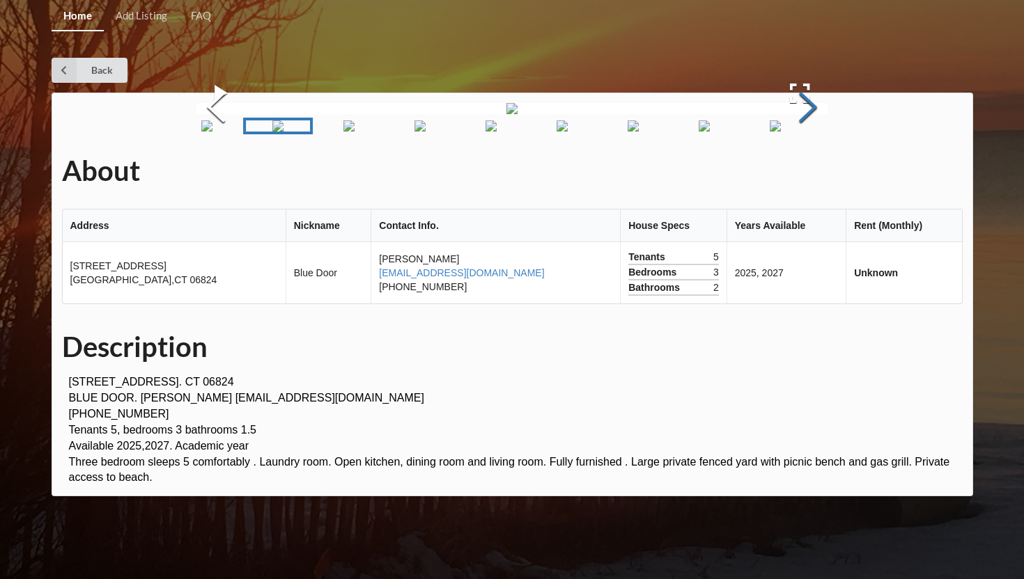
click at [804, 172] on button "Next Slide" at bounding box center [807, 109] width 39 height 126
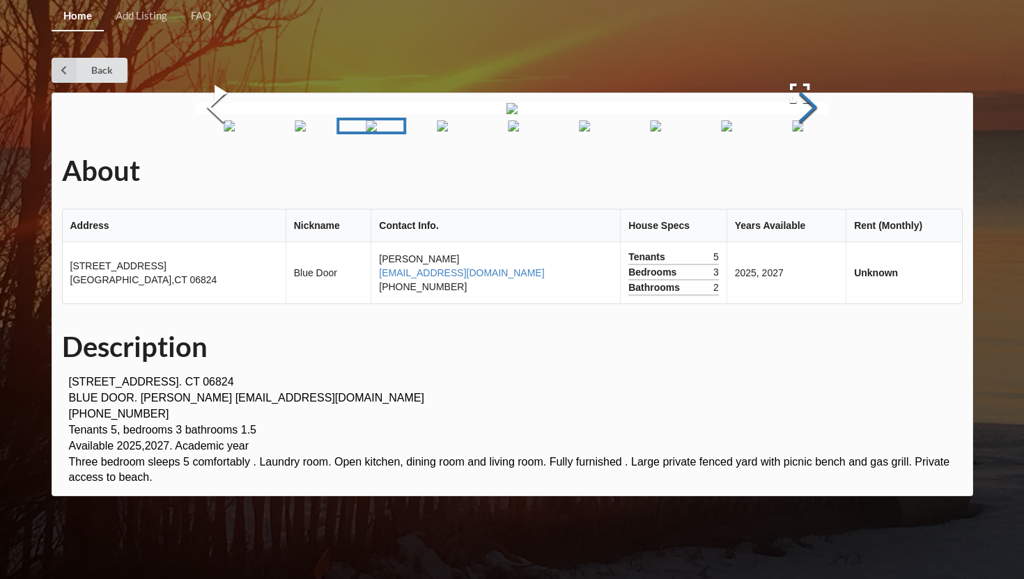
click at [804, 172] on button "Next Slide" at bounding box center [807, 109] width 39 height 126
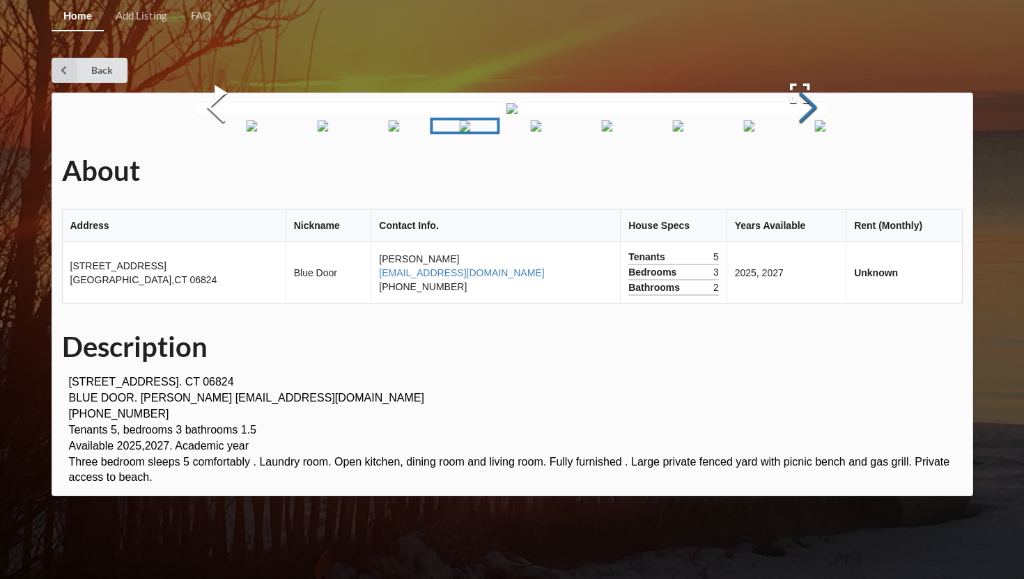
click at [804, 172] on button "Next Slide" at bounding box center [807, 109] width 39 height 126
click at [805, 172] on button "Next Slide" at bounding box center [807, 109] width 39 height 126
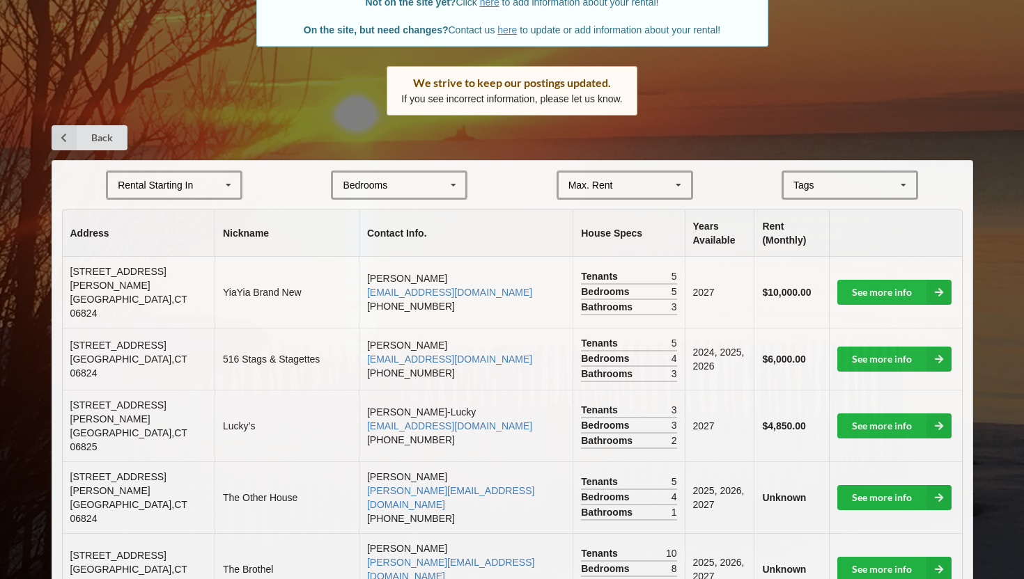
scroll to position [173, 0]
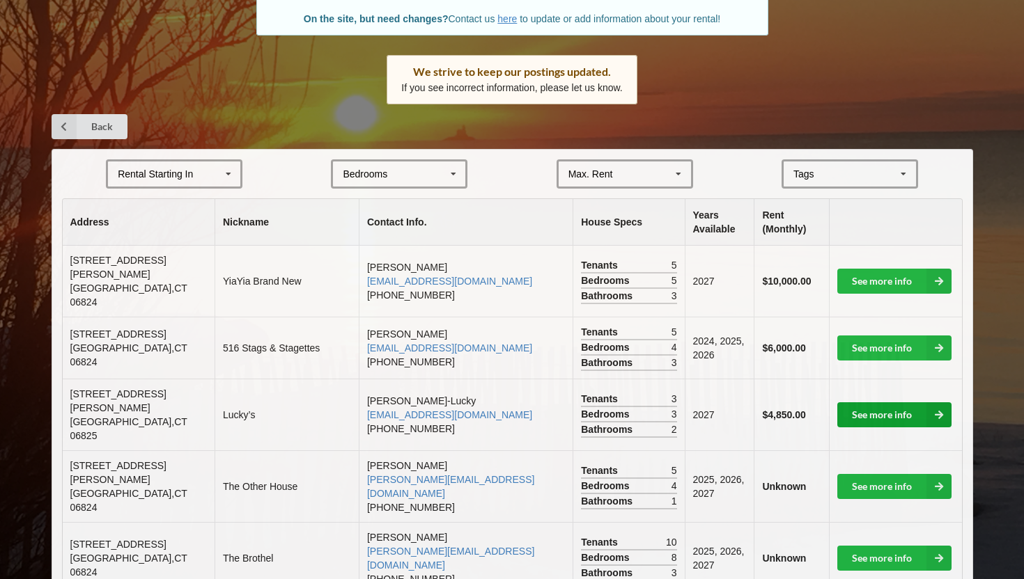
click at [942, 403] on icon at bounding box center [938, 415] width 25 height 25
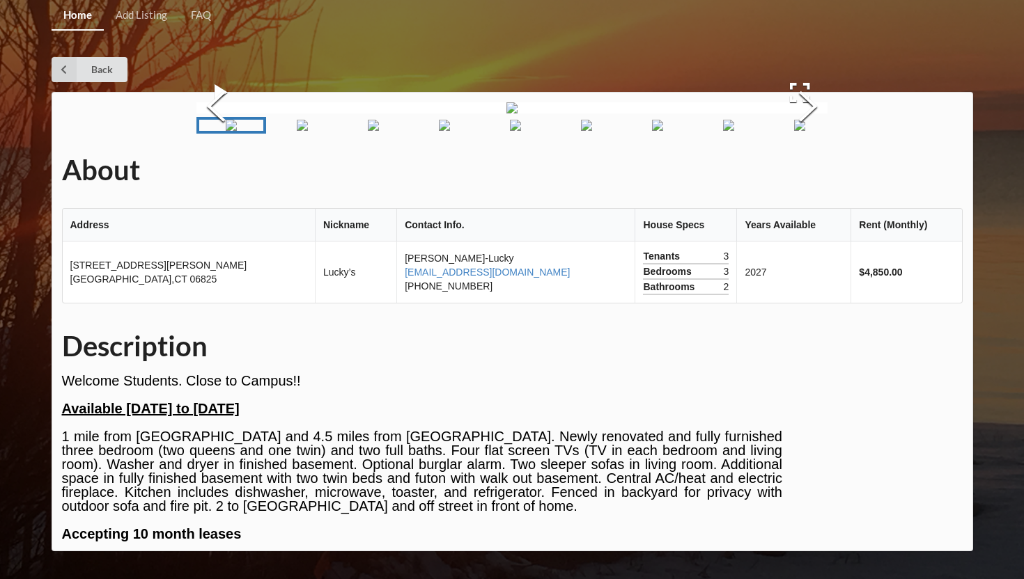
scroll to position [151, 0]
click at [808, 146] on button "Next Slide" at bounding box center [807, 108] width 39 height 126
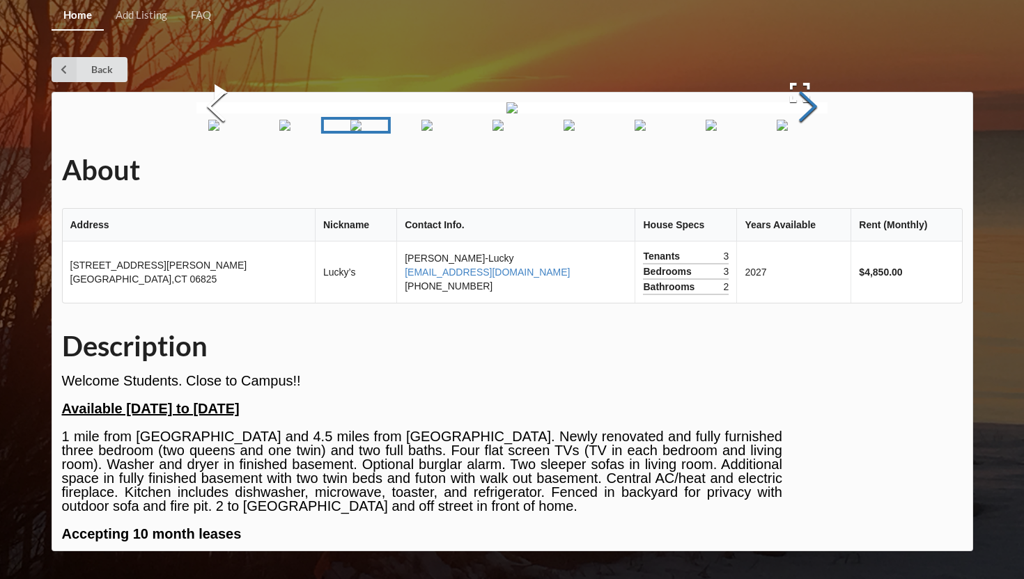
click at [808, 146] on button "Next Slide" at bounding box center [807, 108] width 39 height 126
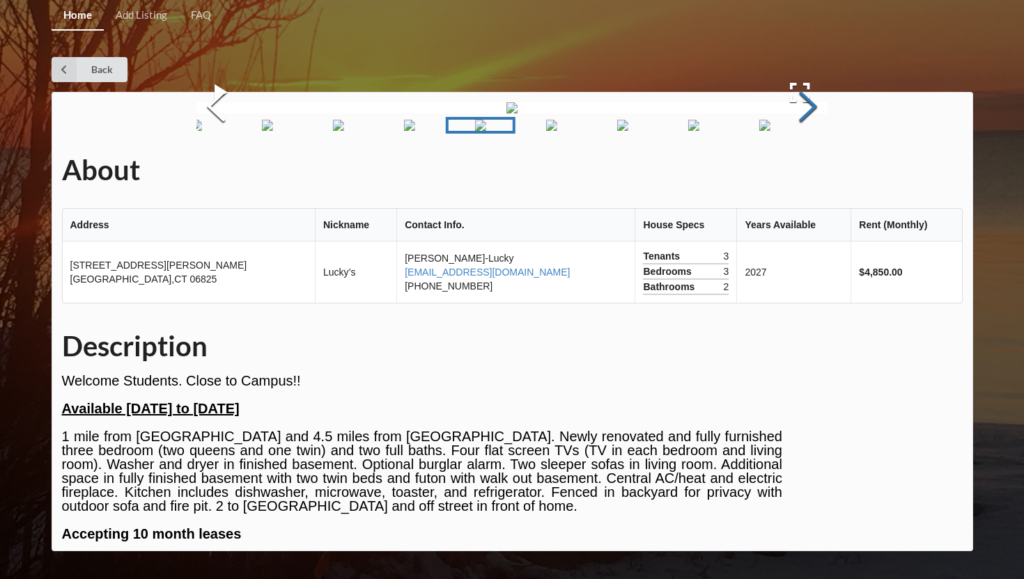
click at [808, 146] on button "Next Slide" at bounding box center [807, 108] width 39 height 126
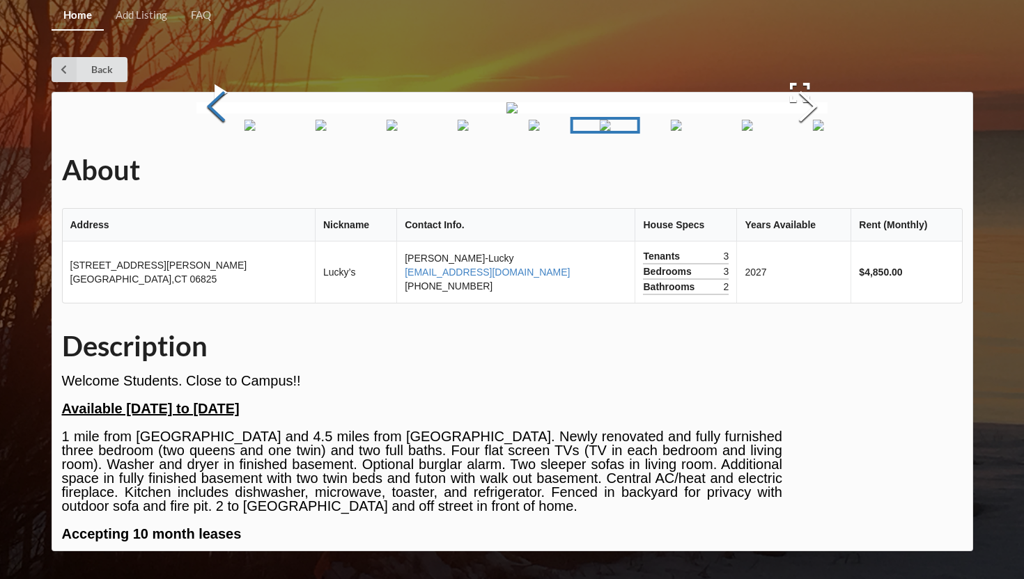
click at [220, 142] on button "Previous Slide" at bounding box center [215, 108] width 39 height 126
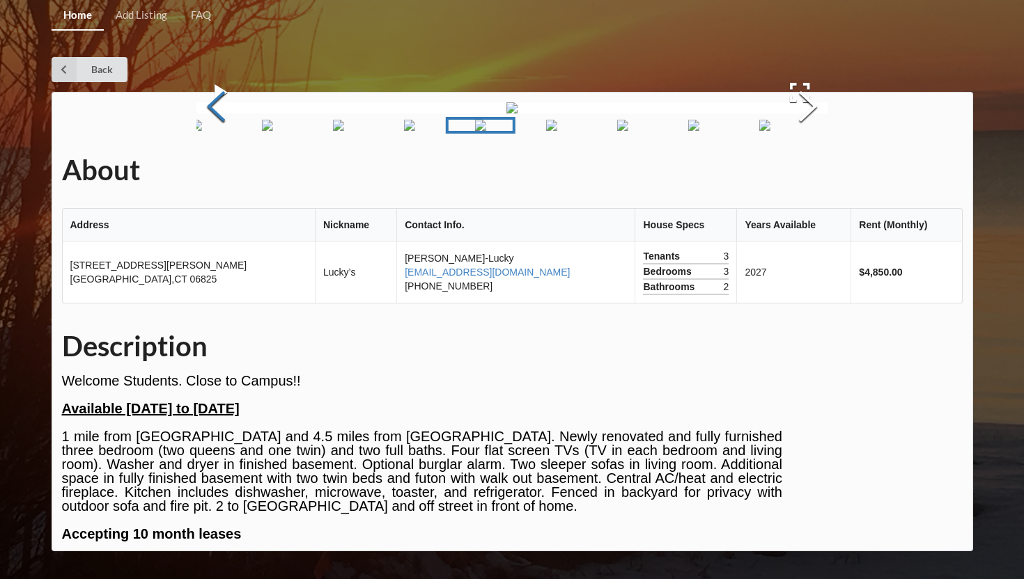
click at [220, 142] on button "Previous Slide" at bounding box center [215, 108] width 39 height 126
click at [805, 132] on button "Next Slide" at bounding box center [807, 108] width 39 height 126
click at [804, 132] on button "Next Slide" at bounding box center [807, 108] width 39 height 126
click at [804, 133] on button "Next Slide" at bounding box center [807, 108] width 39 height 126
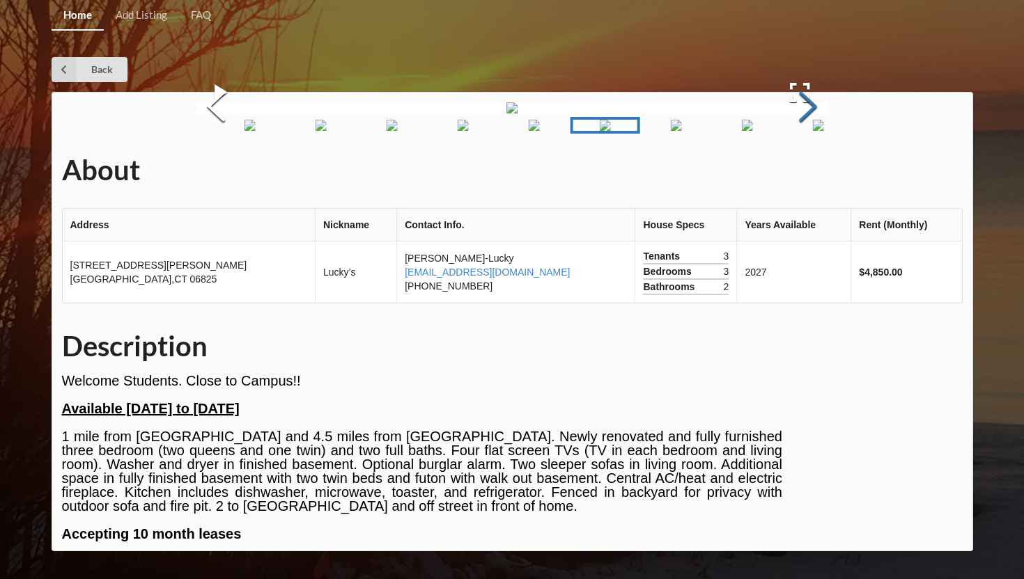
click at [804, 134] on button "Next Slide" at bounding box center [807, 108] width 39 height 126
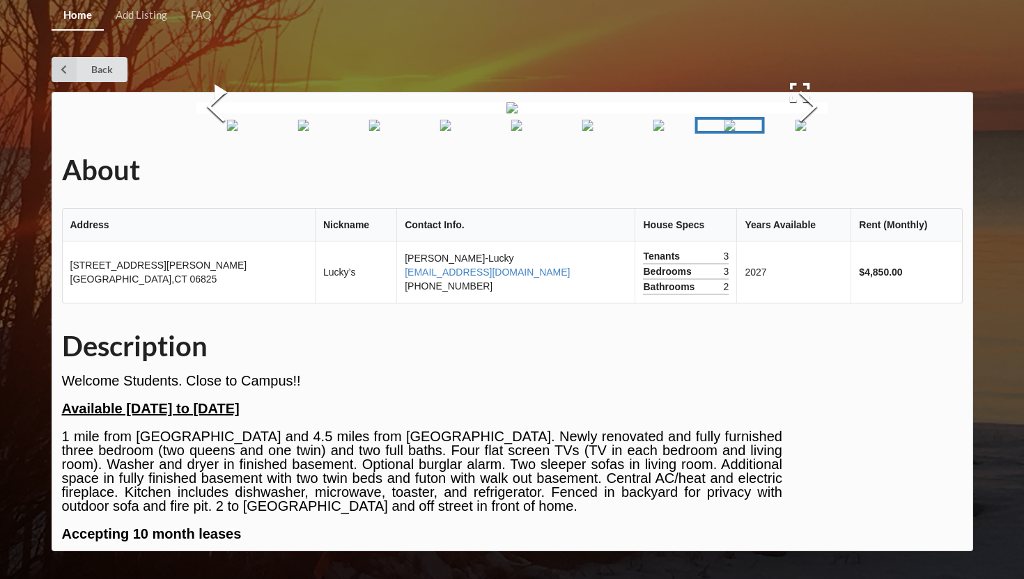
scroll to position [0, 0]
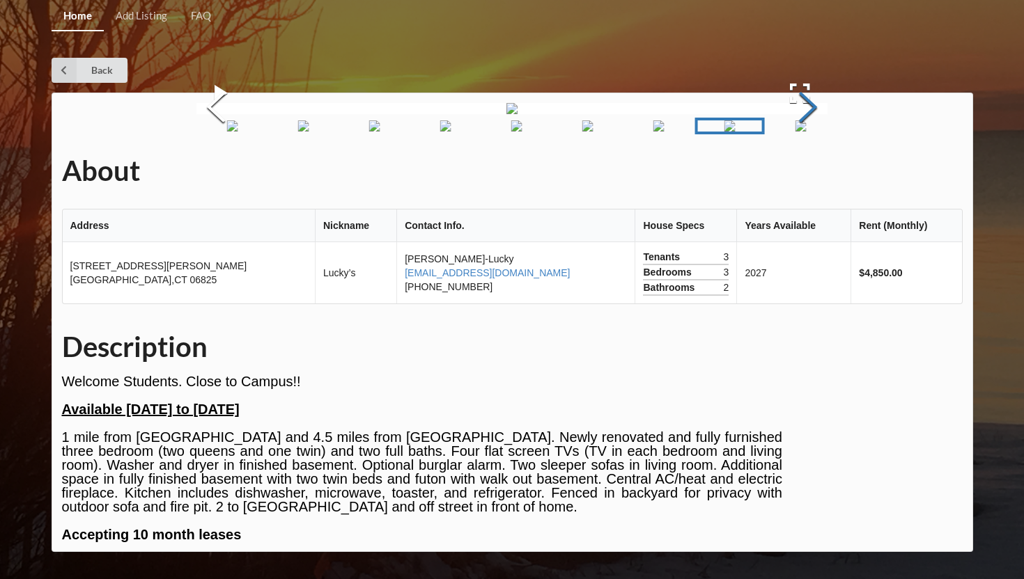
click at [818, 172] on button "Next Slide" at bounding box center [807, 109] width 39 height 126
click at [812, 172] on button "Next Slide" at bounding box center [807, 109] width 39 height 126
click at [813, 172] on button "Next Slide" at bounding box center [807, 109] width 39 height 126
